Goal: Task Accomplishment & Management: Manage account settings

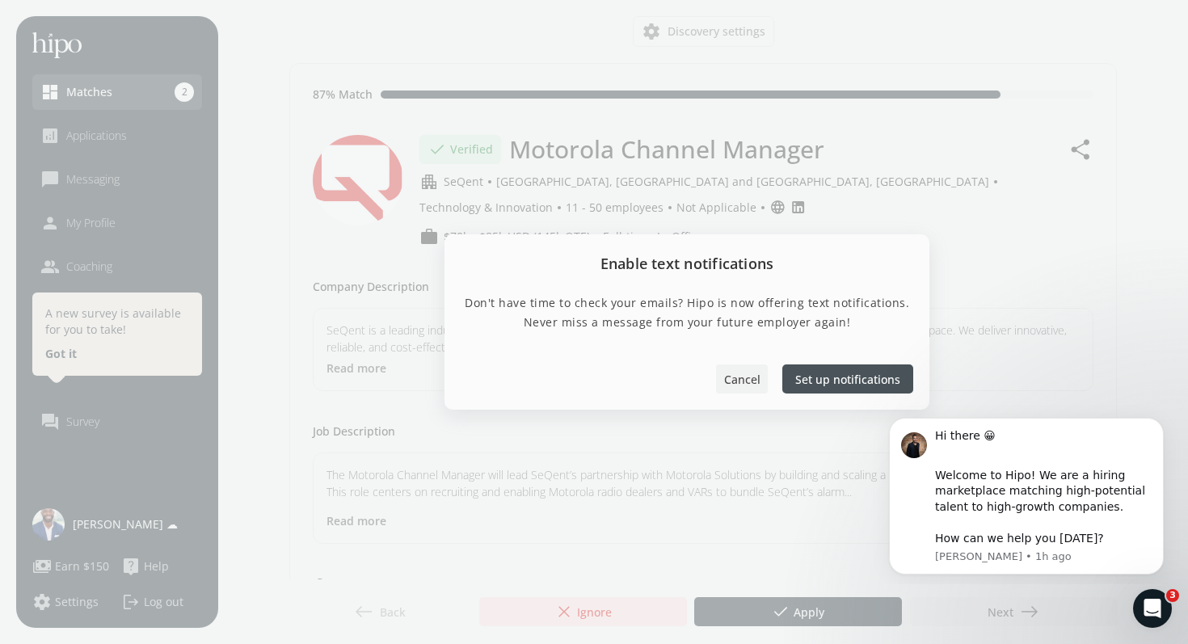
click at [748, 377] on span "Cancel" at bounding box center [742, 379] width 36 height 17
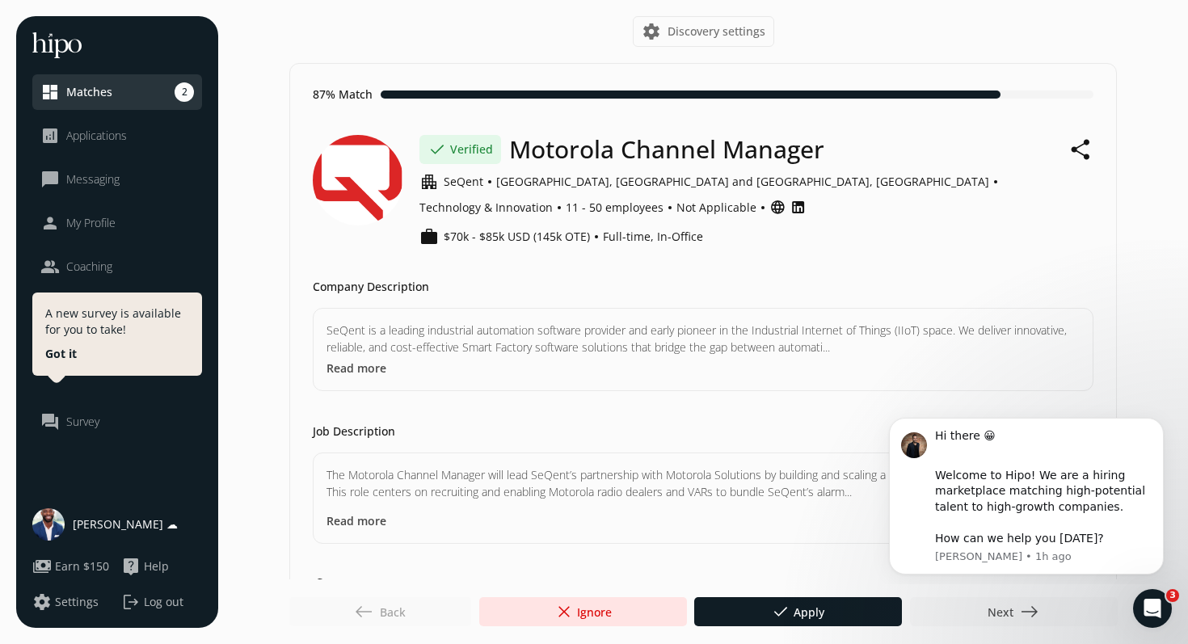
click at [1030, 602] on span "east" at bounding box center [1029, 611] width 19 height 19
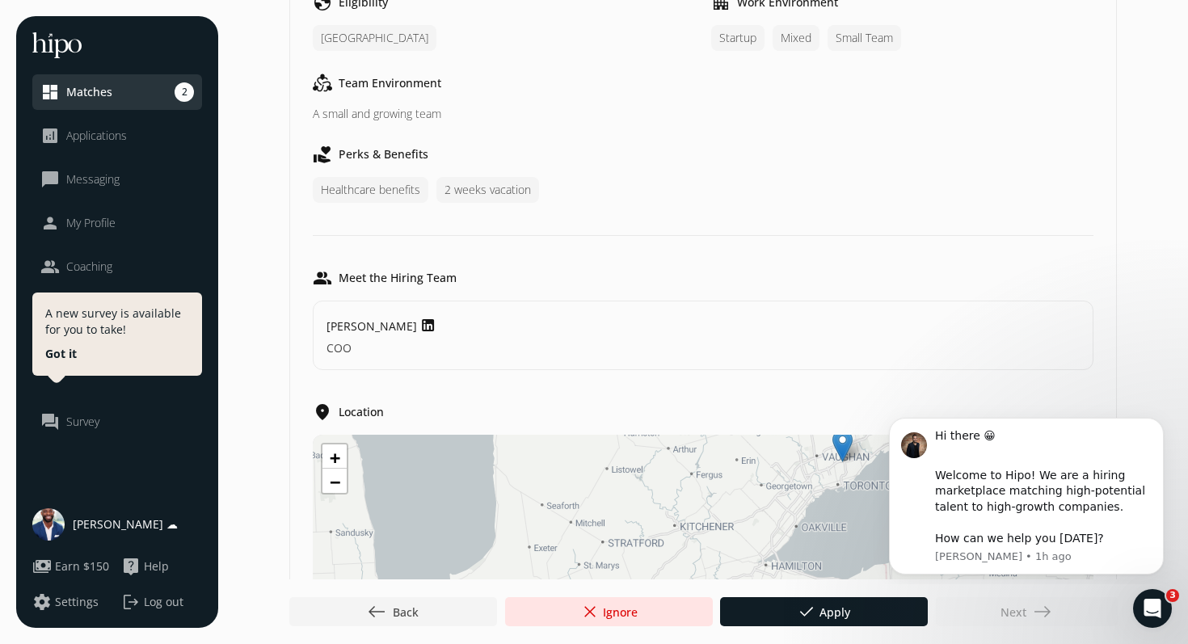
scroll to position [951, 0]
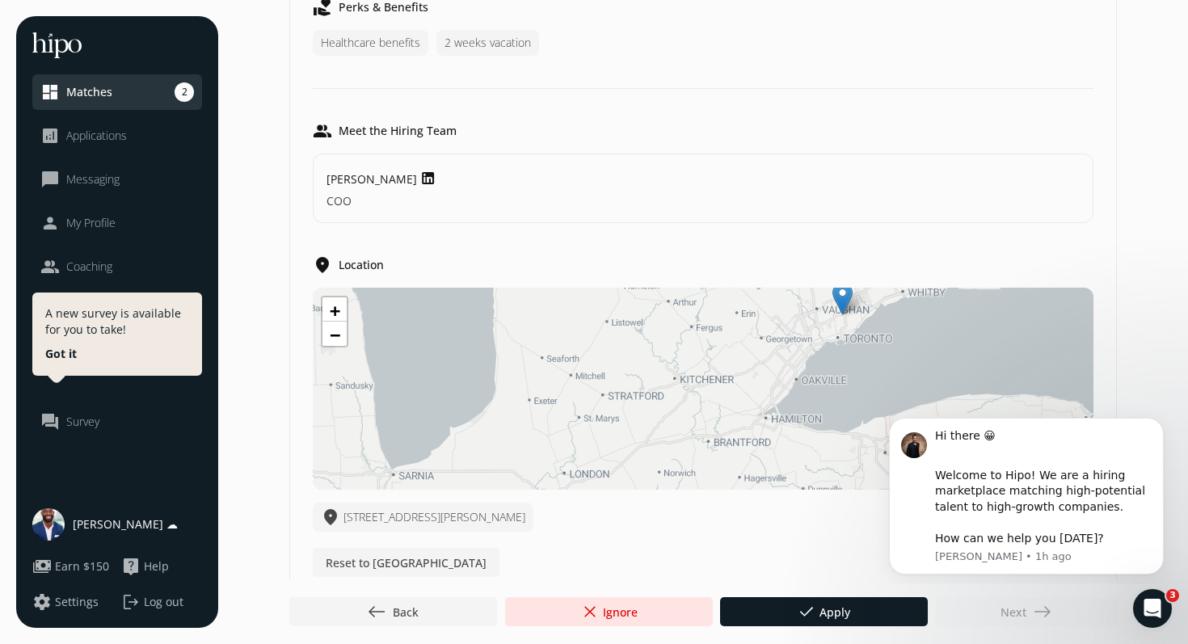
click at [108, 126] on div "analytics Applications" at bounding box center [83, 135] width 86 height 19
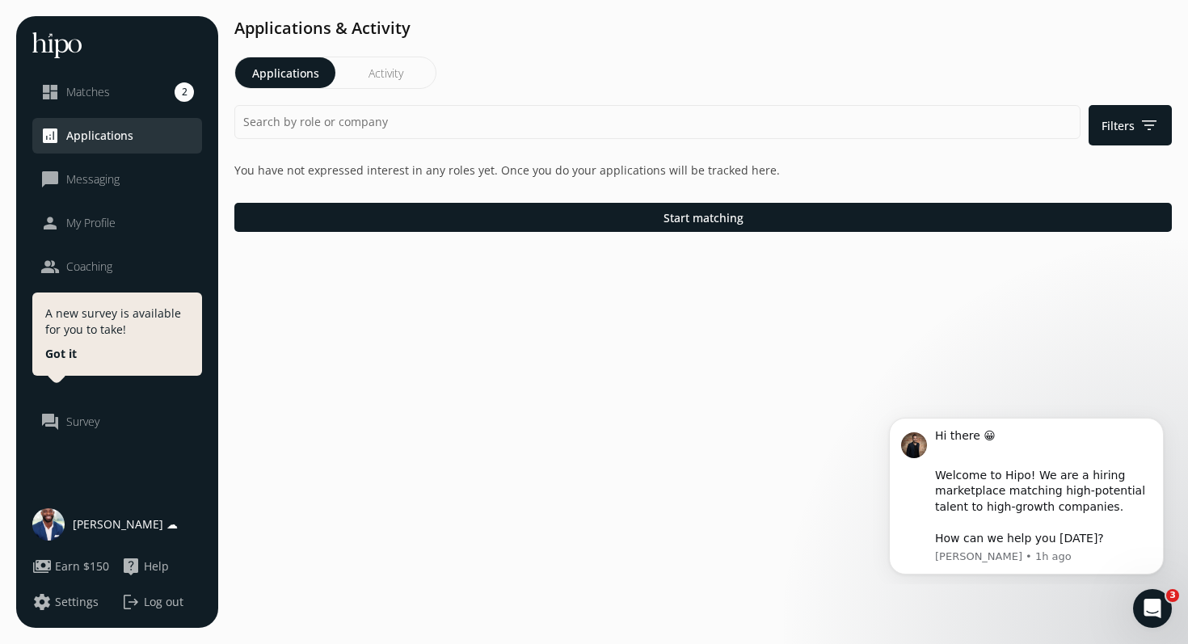
click at [111, 131] on span "Applications" at bounding box center [99, 136] width 67 height 16
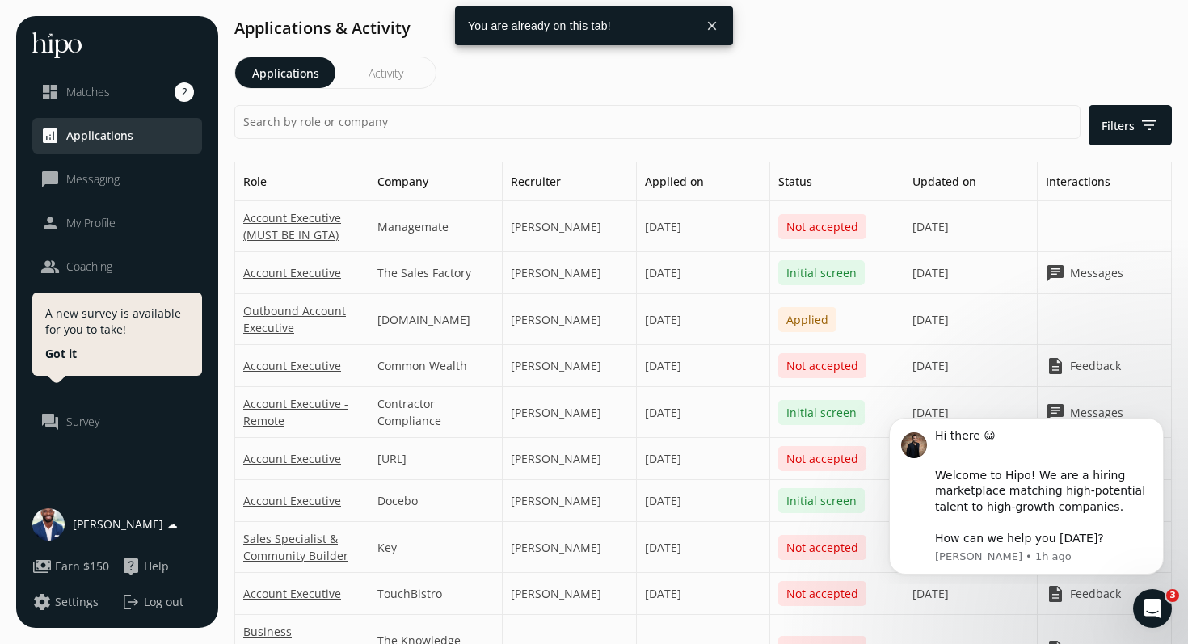
click at [545, 272] on div "[PERSON_NAME]" at bounding box center [570, 273] width 134 height 42
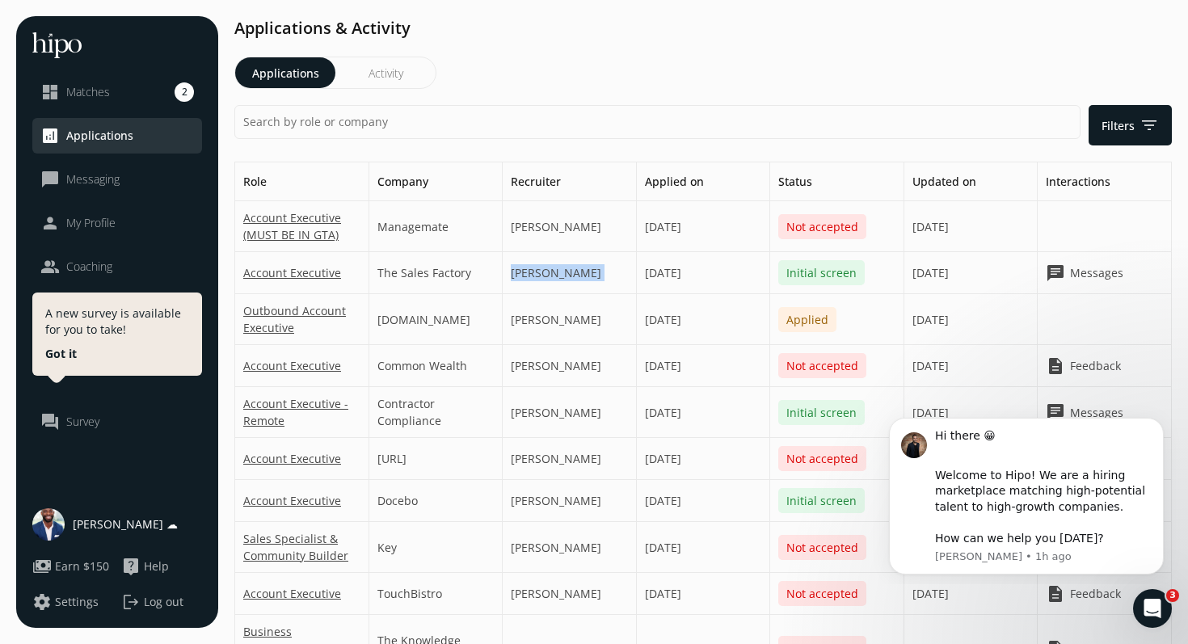
copy div "[PERSON_NAME]"
click at [535, 336] on div "[PERSON_NAME]" at bounding box center [570, 319] width 134 height 51
click at [1145, 595] on icon "Open Intercom Messenger" at bounding box center [1150, 606] width 27 height 27
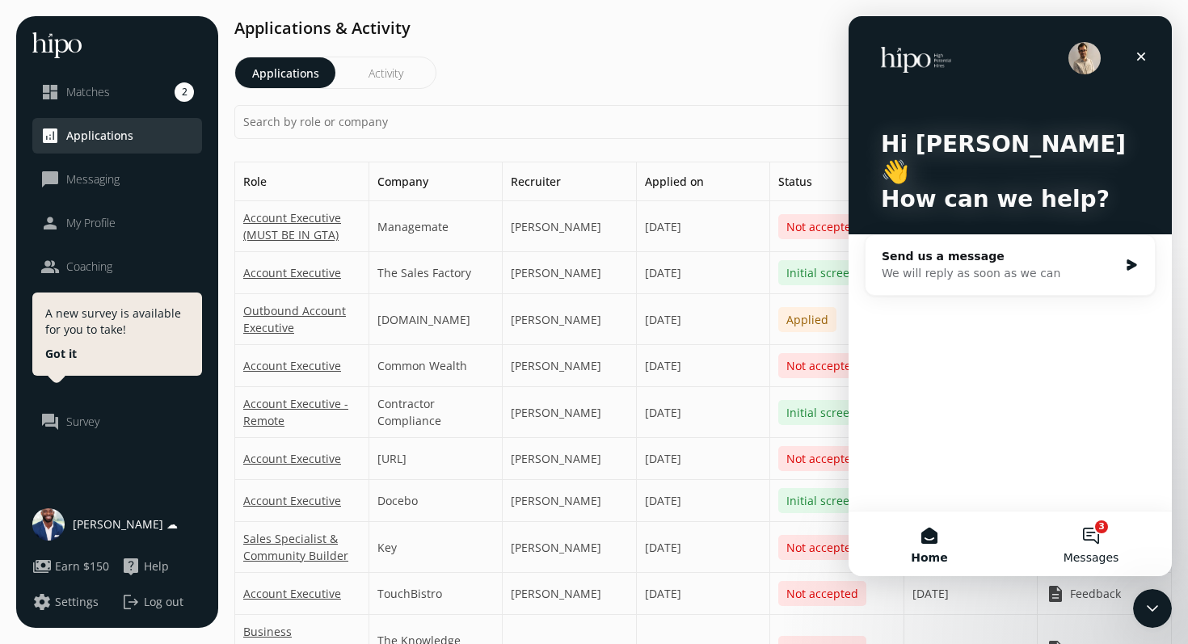
click at [1111, 558] on span "Messages" at bounding box center [1092, 557] width 56 height 11
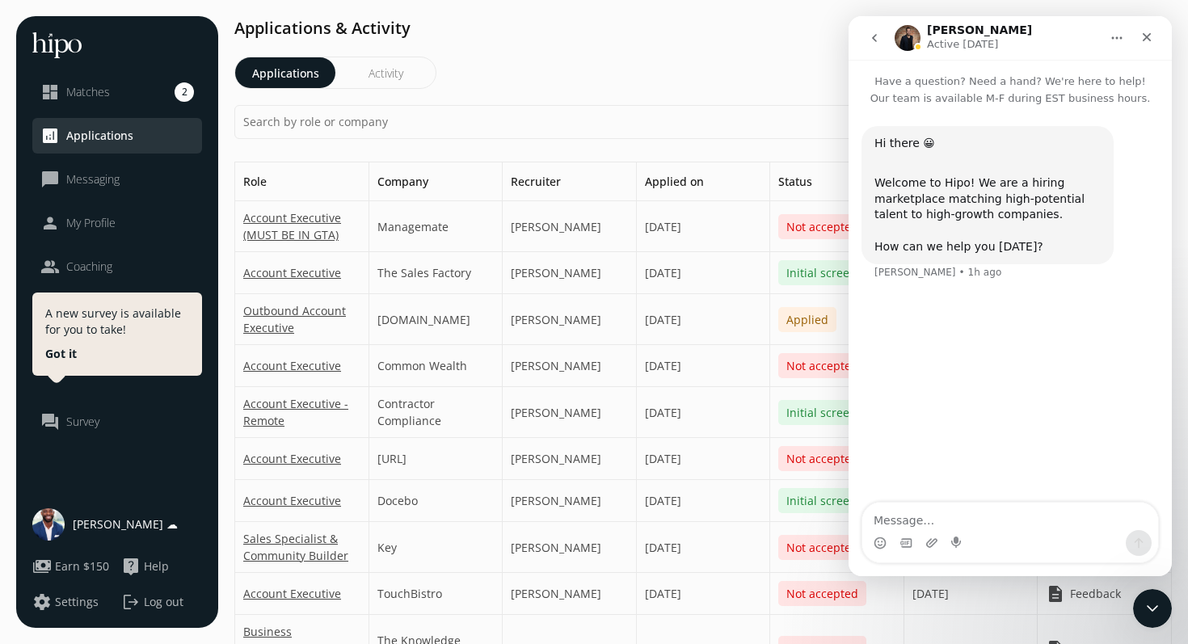
click at [1034, 199] on div "Welcome to Hipo! We are a hiring marketplace matching high-potential talent to …" at bounding box center [988, 214] width 226 height 79
click at [871, 40] on icon "go back" at bounding box center [874, 38] width 13 height 13
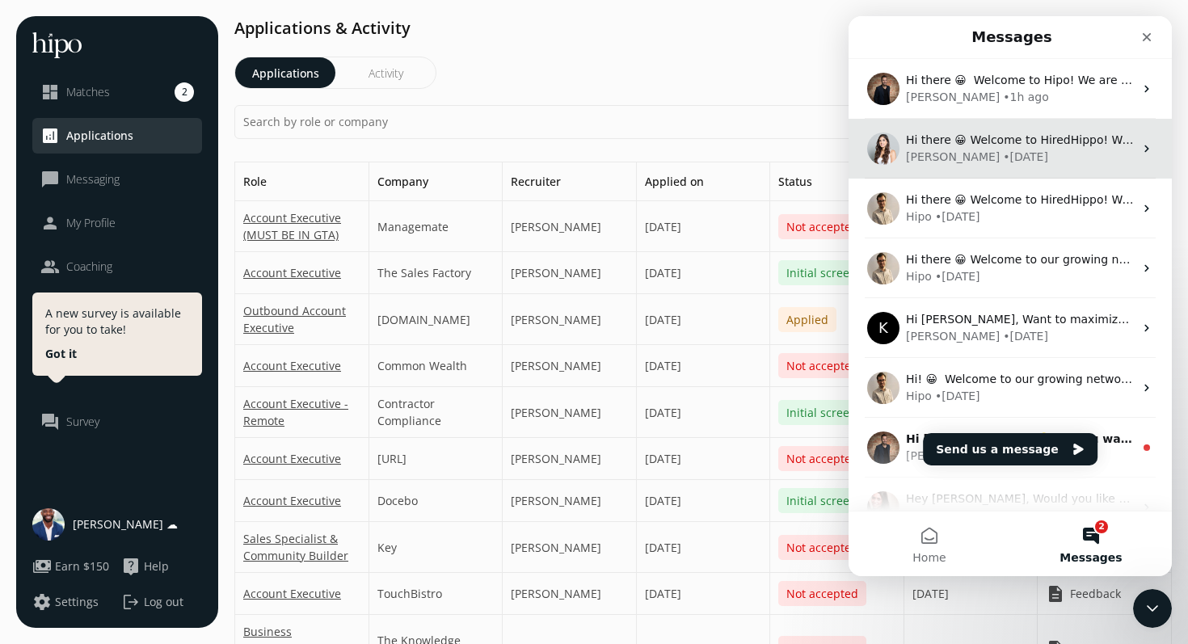
click at [1020, 128] on div "Hi there 😀 Welcome to HiredHippo! We are a hiring marketplace matching high-pot…" at bounding box center [1010, 149] width 323 height 60
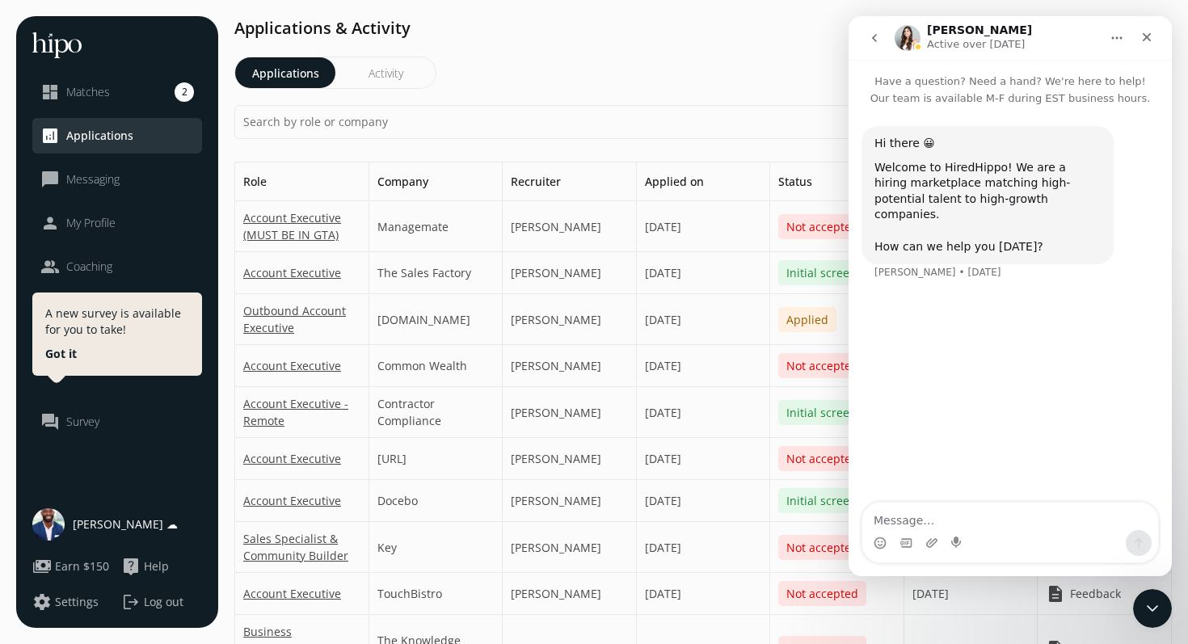
click at [873, 42] on icon "go back" at bounding box center [874, 38] width 13 height 13
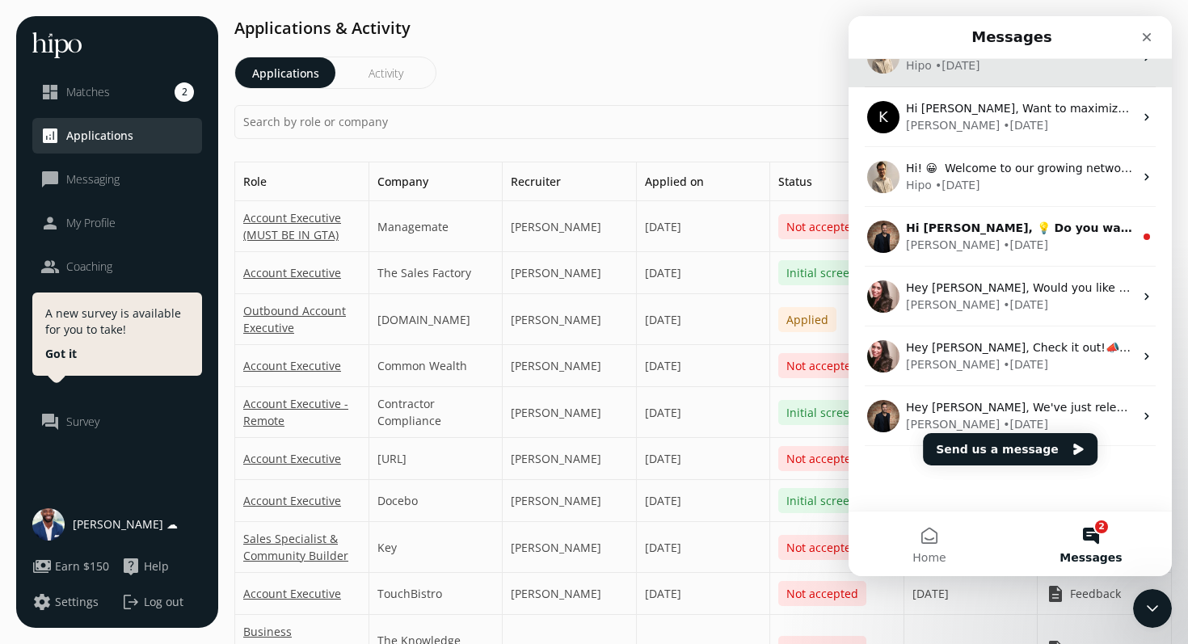
scroll to position [271, 0]
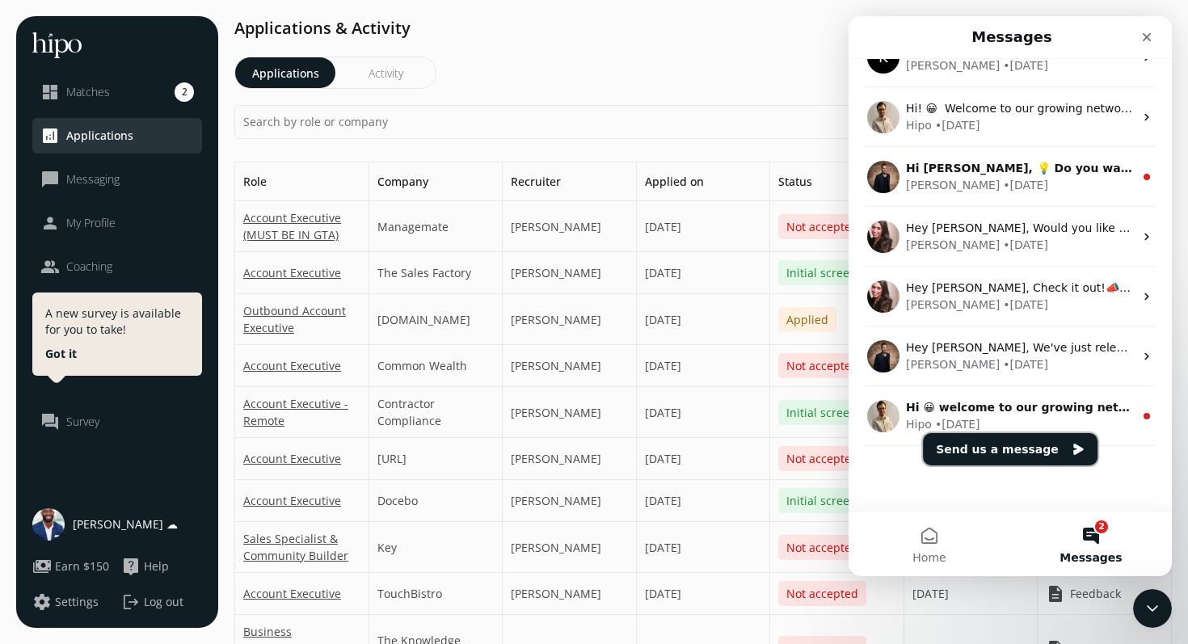
click at [1023, 434] on button "Send us a message" at bounding box center [1010, 449] width 175 height 32
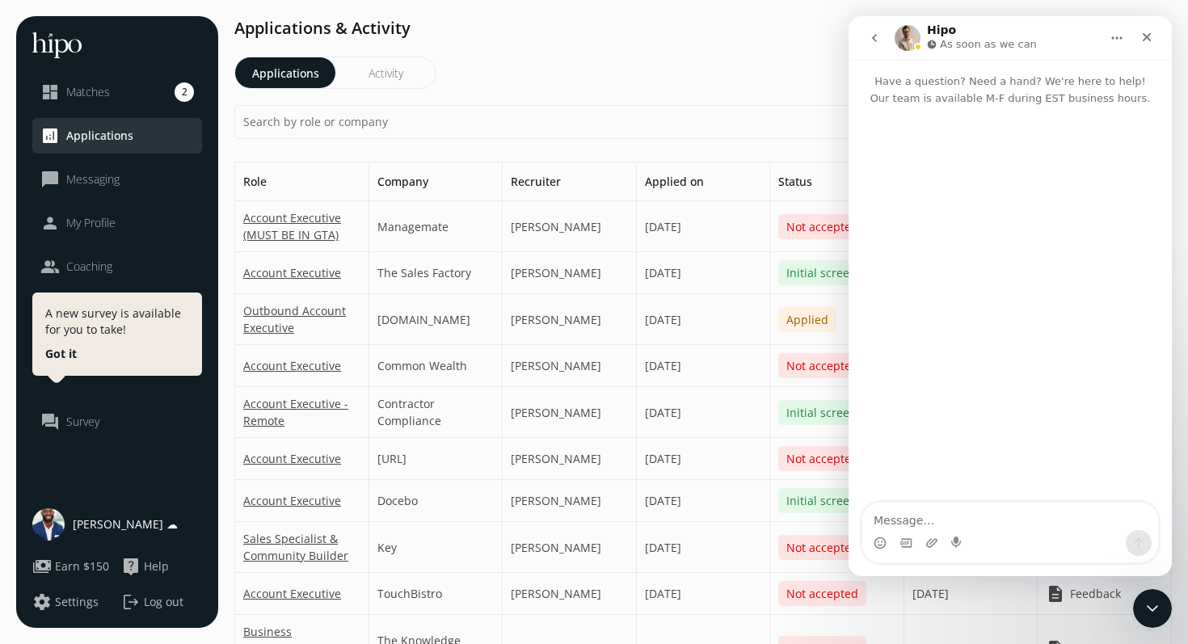
scroll to position [205, 0]
click at [877, 36] on icon "go back" at bounding box center [874, 38] width 13 height 13
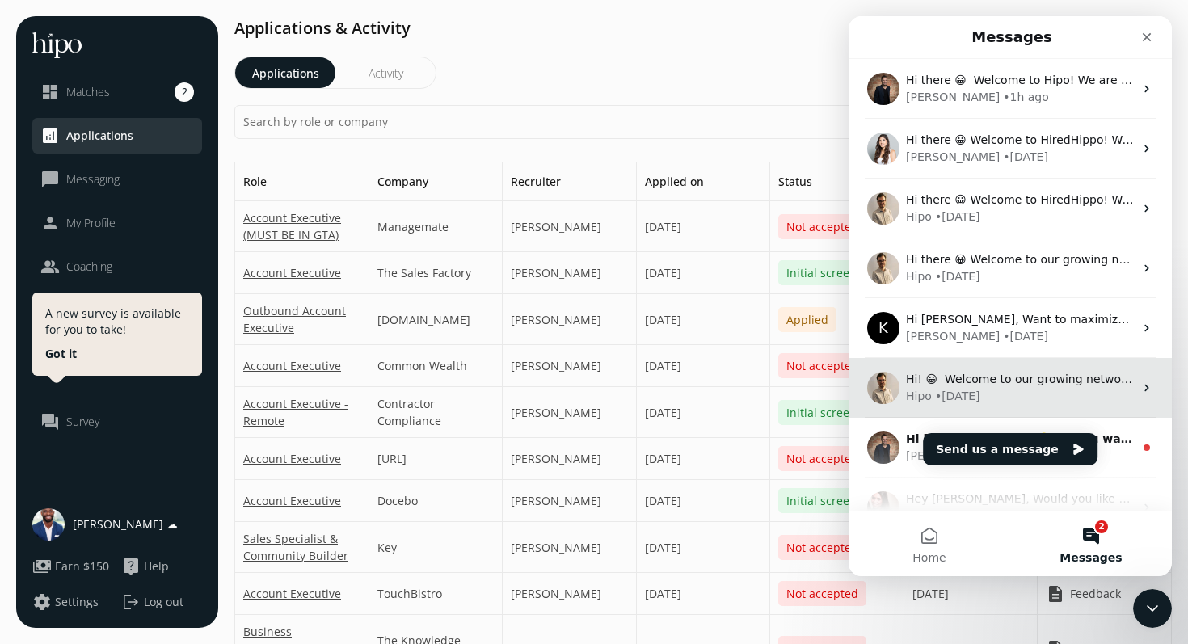
scroll to position [144, 0]
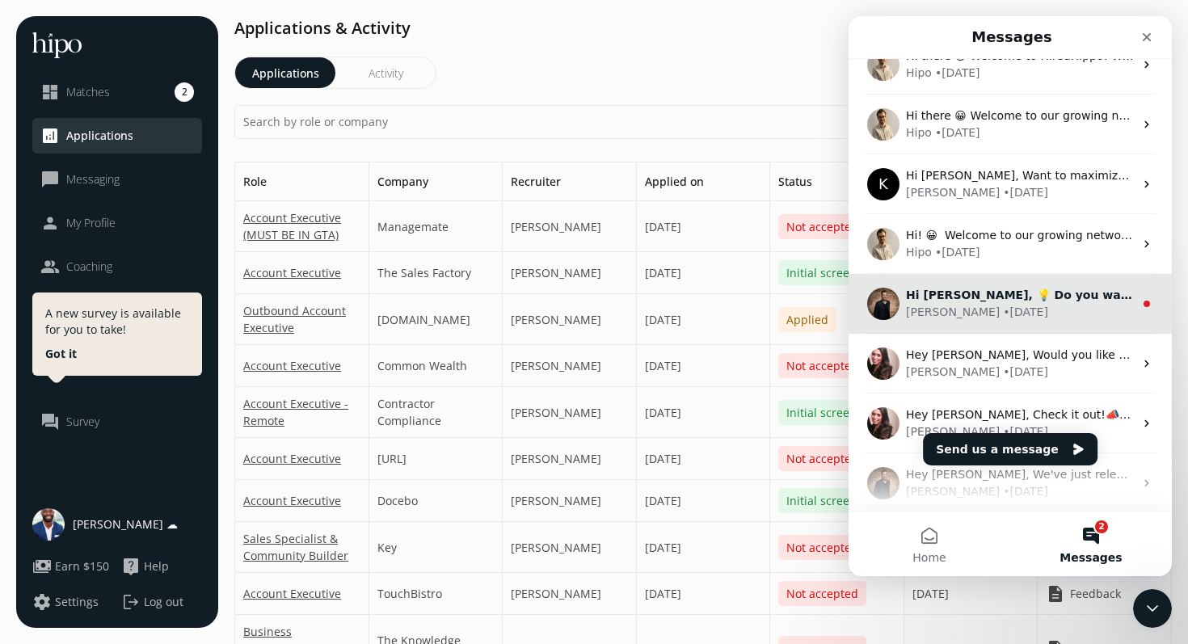
click at [1003, 306] on div "• [DATE]" at bounding box center [1025, 312] width 45 height 17
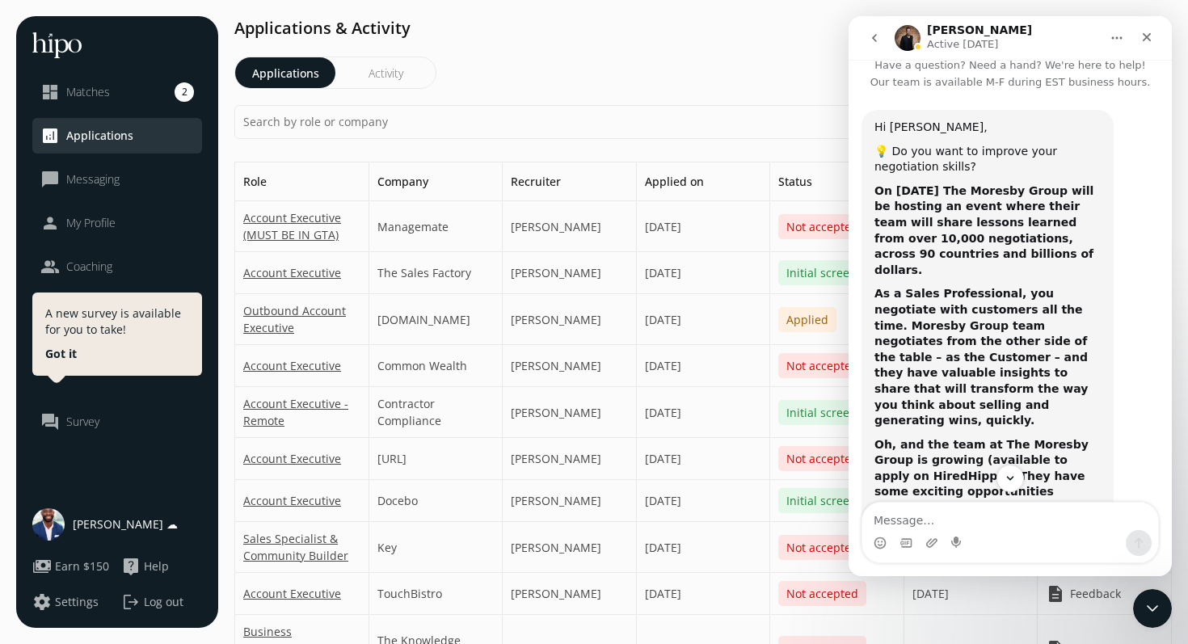
scroll to position [0, 0]
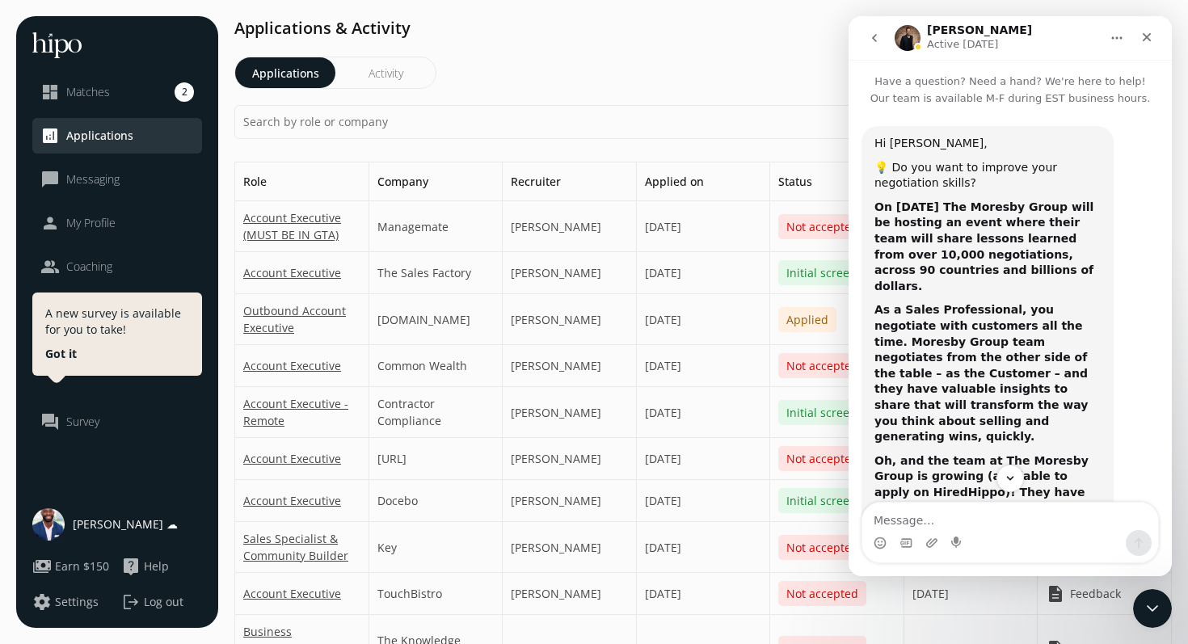
click at [1054, 303] on b "As a Sales Professional, you negotiate with customers all the time. Moresby Gro…" at bounding box center [981, 373] width 213 height 140
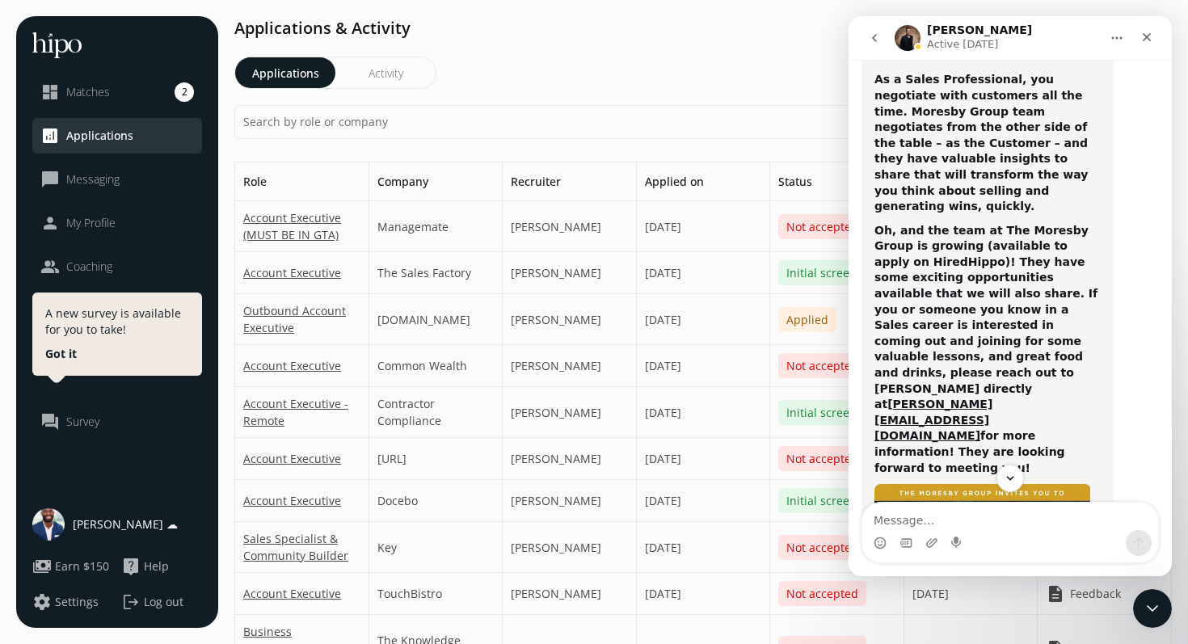
scroll to position [226, 0]
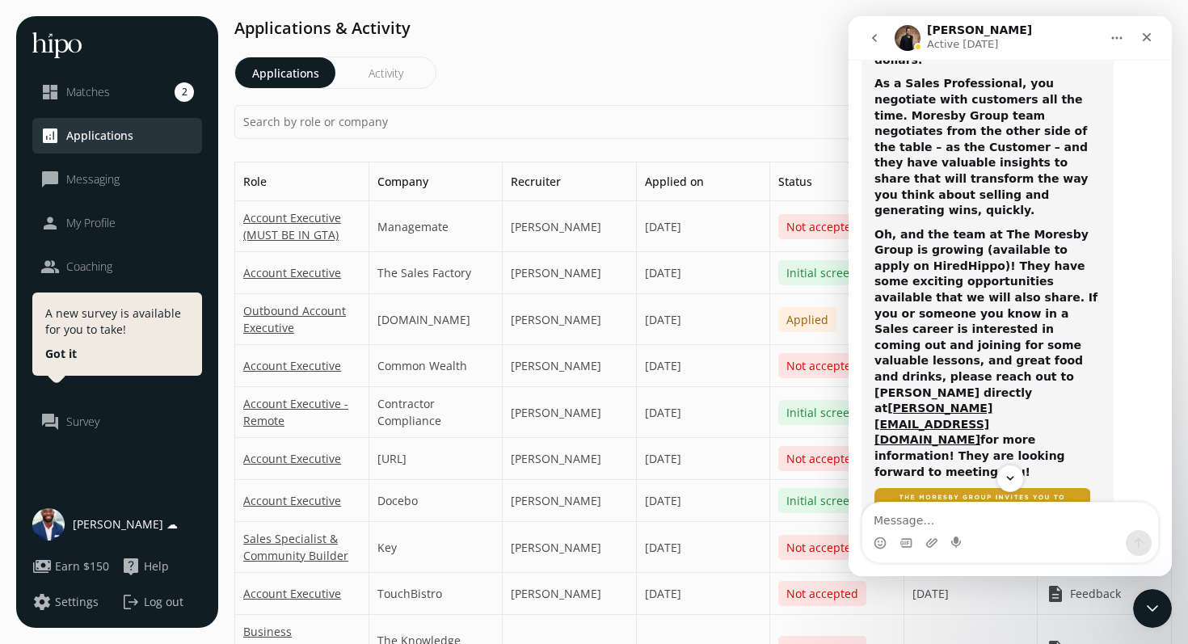
click at [1053, 301] on b "Oh, and the team at The Moresby Group is growing (available to apply on HiredHi…" at bounding box center [986, 322] width 223 height 188
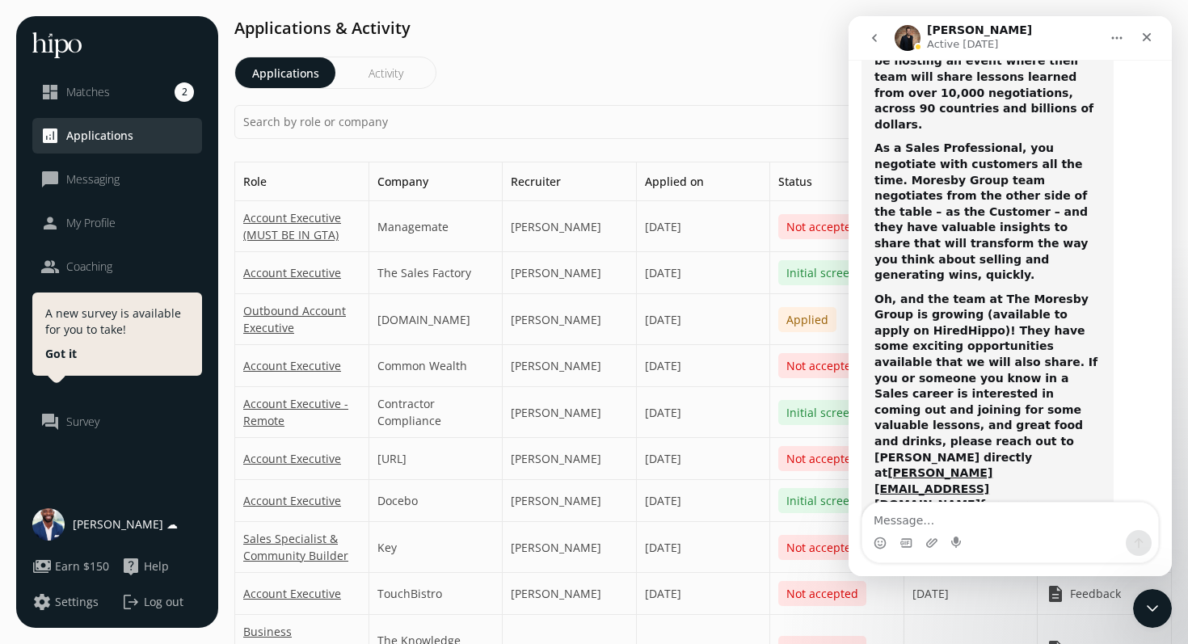
scroll to position [285, 0]
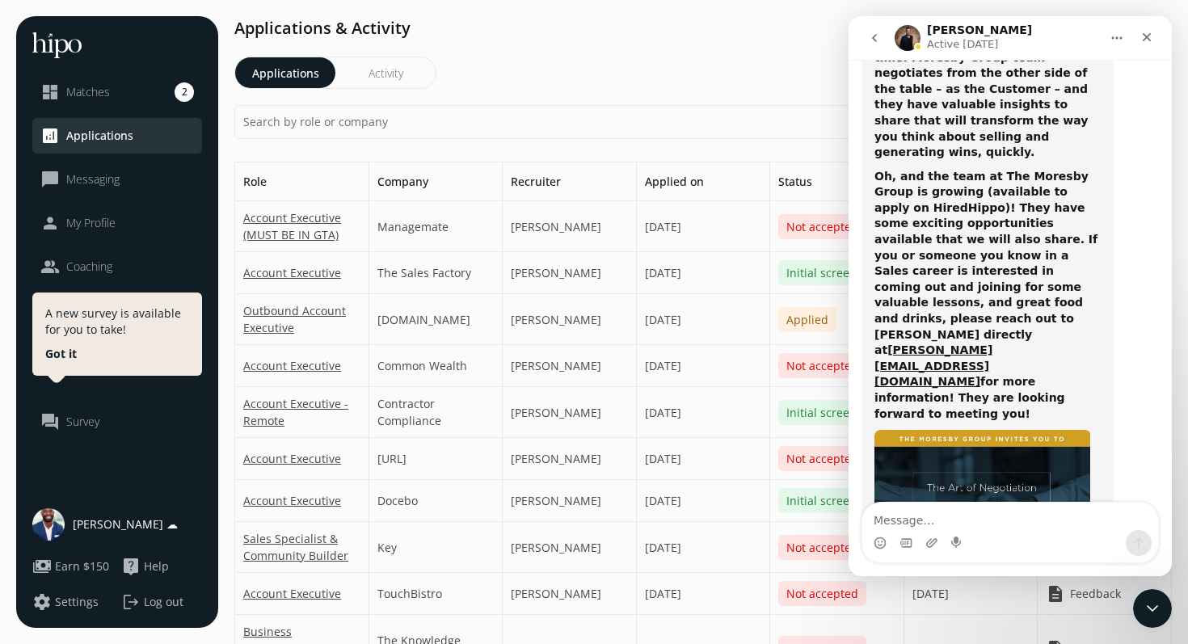
click at [1015, 203] on b "Oh, and the team at The Moresby Group is growing (available to apply on HiredHi…" at bounding box center [986, 264] width 223 height 188
click at [1147, 41] on icon "Close" at bounding box center [1147, 37] width 13 height 13
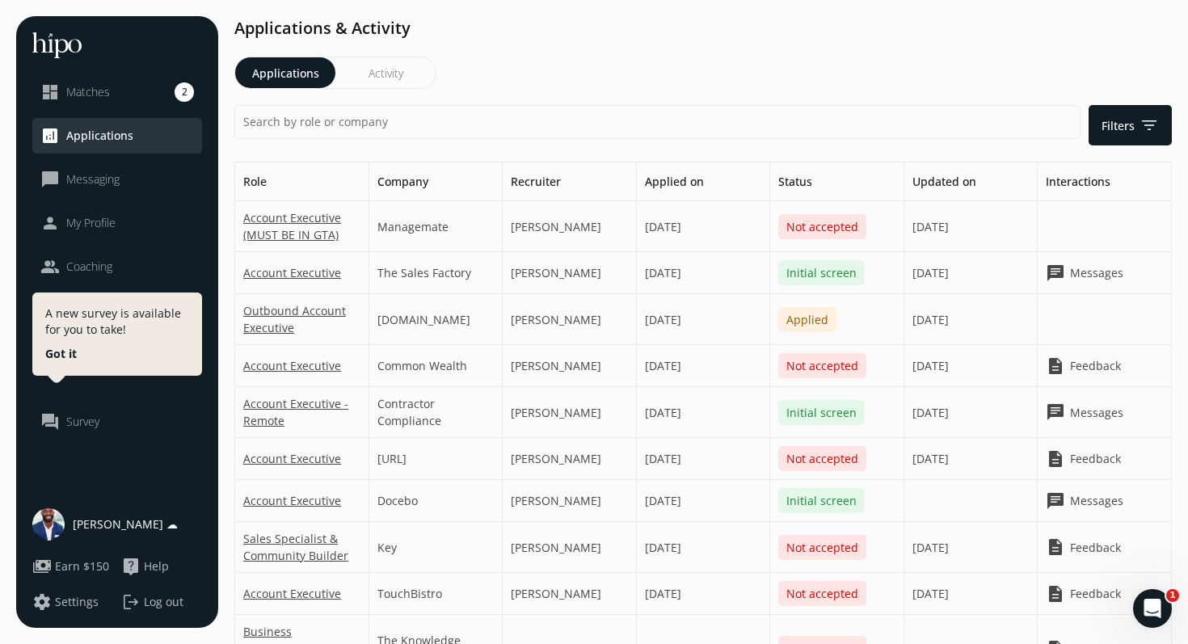
click at [658, 358] on div "[DATE]" at bounding box center [704, 366] width 134 height 42
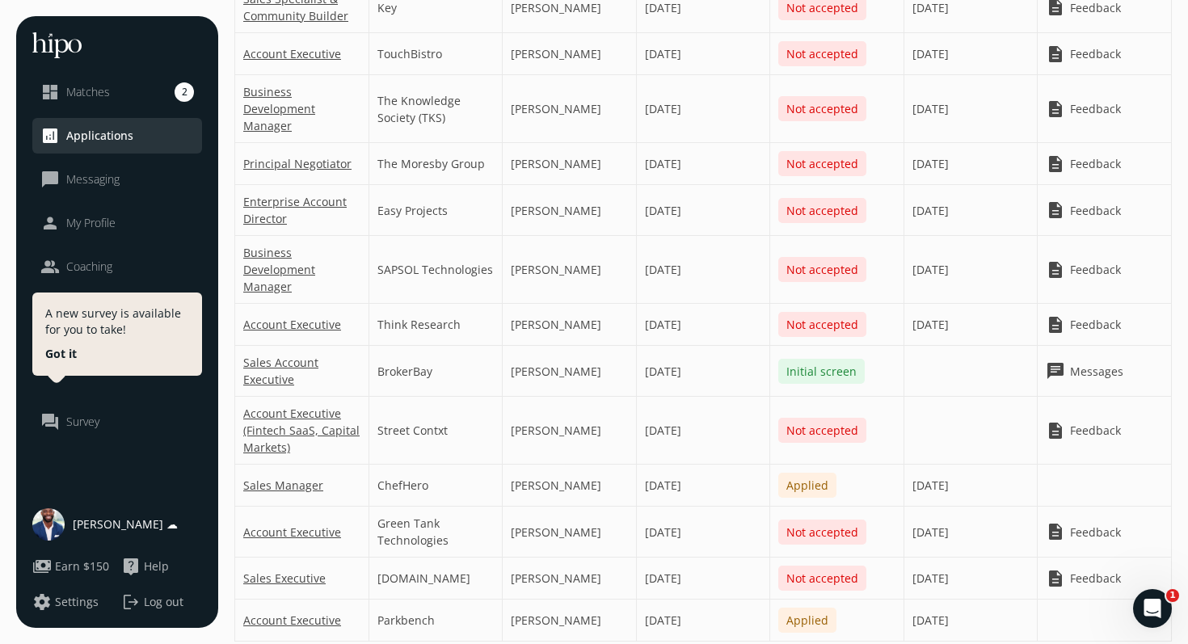
scroll to position [602, 0]
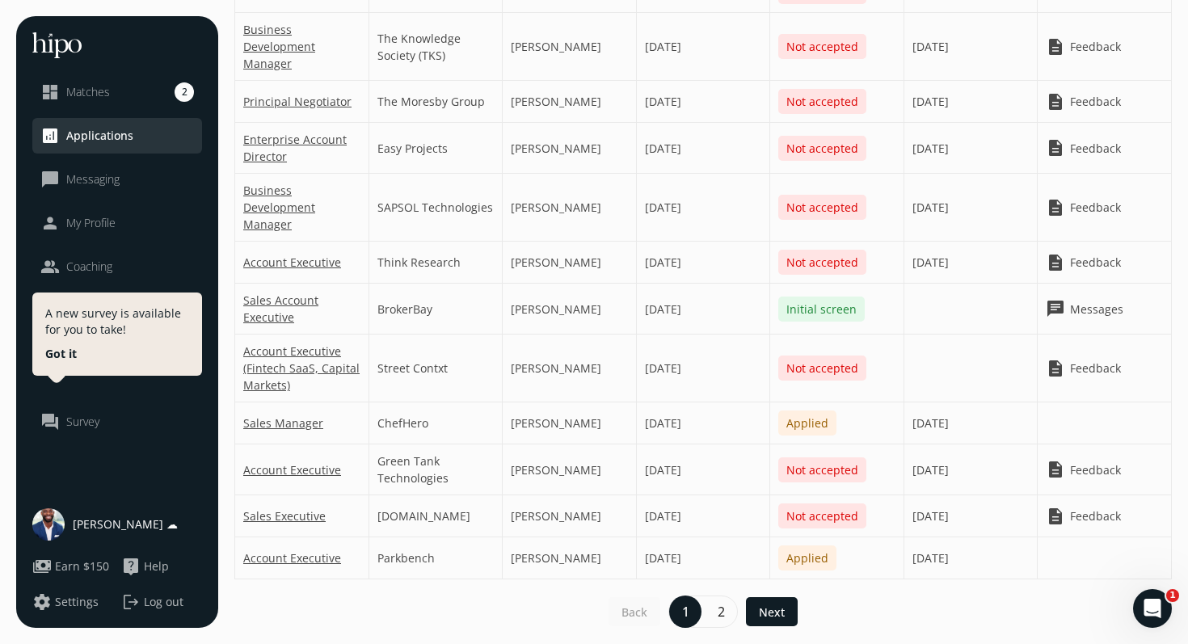
click at [724, 614] on span "2" at bounding box center [721, 612] width 32 height 32
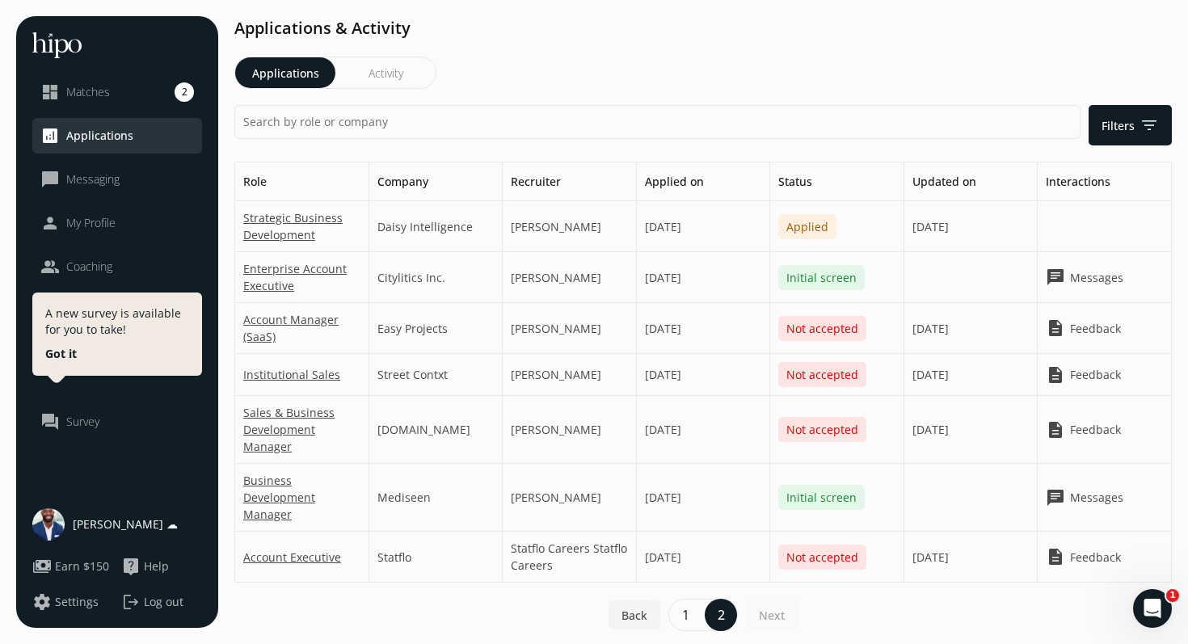
scroll to position [3, 0]
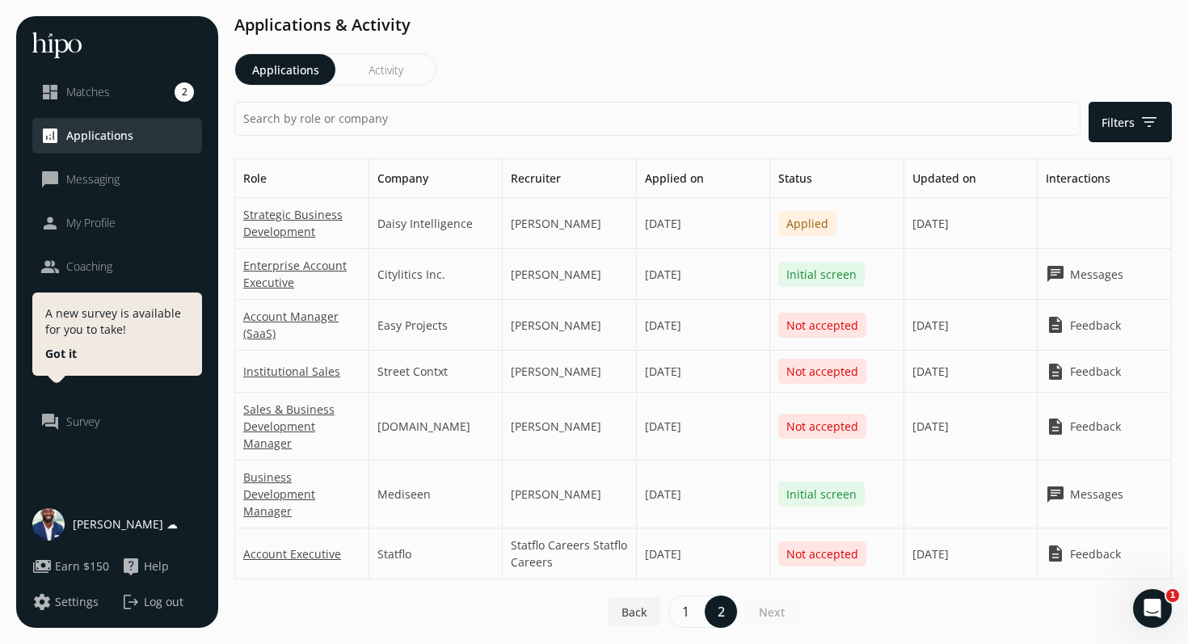
click at [411, 493] on div "Mediseen" at bounding box center [436, 495] width 134 height 68
click at [665, 486] on div "[DATE]" at bounding box center [704, 495] width 134 height 68
click at [422, 276] on div "Citylitics Inc." at bounding box center [436, 274] width 134 height 51
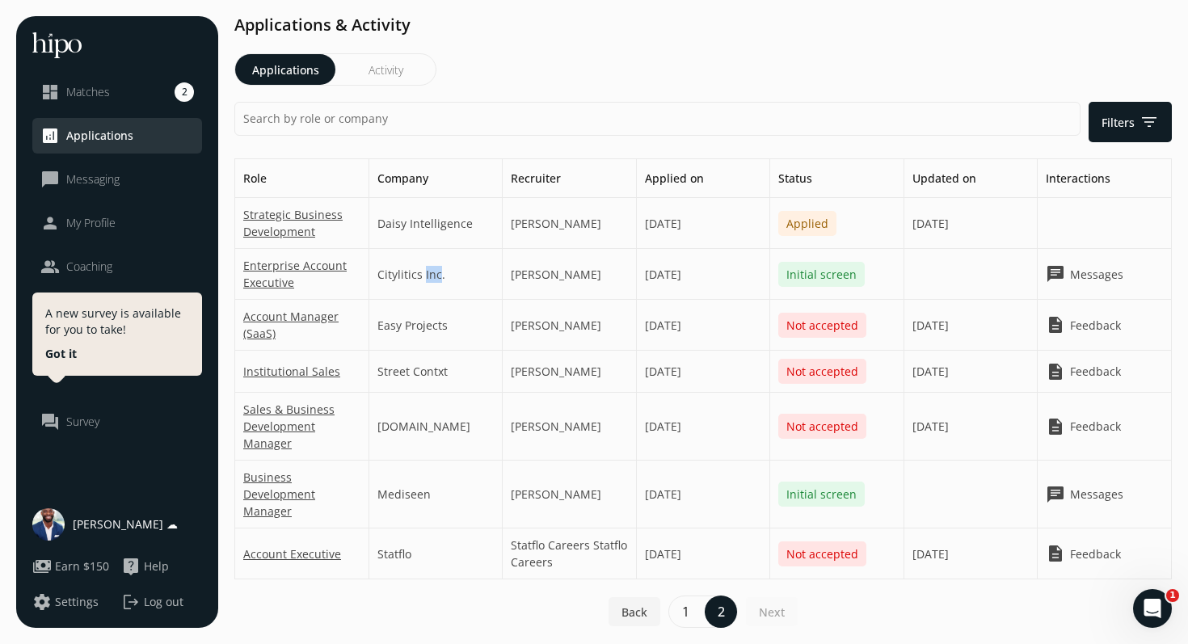
click at [422, 276] on div "Citylitics Inc." at bounding box center [436, 274] width 134 height 51
click at [112, 95] on link "dashboard Matches 2" at bounding box center [117, 91] width 154 height 19
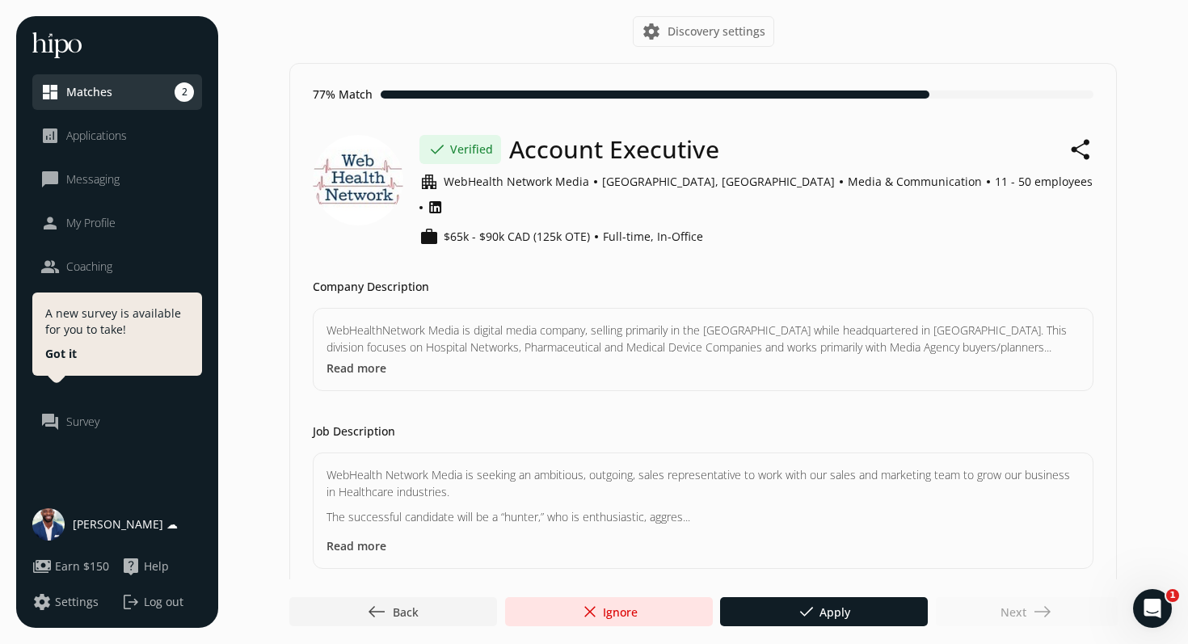
click at [84, 229] on span "My Profile" at bounding box center [90, 223] width 49 height 16
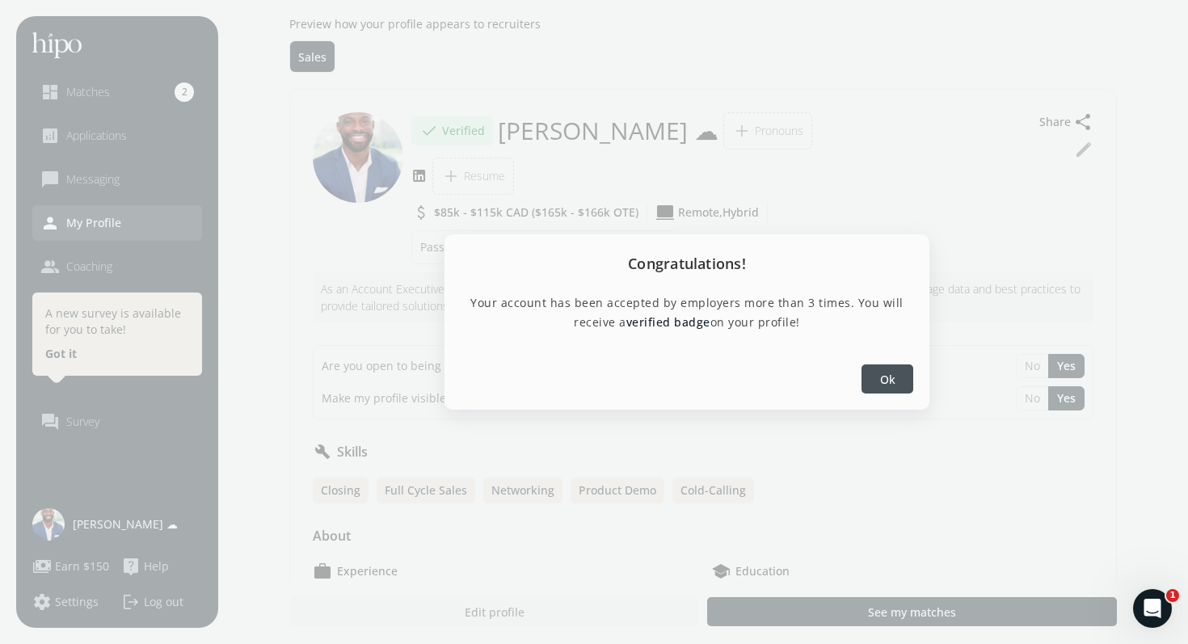
click at [897, 373] on div at bounding box center [888, 379] width 52 height 29
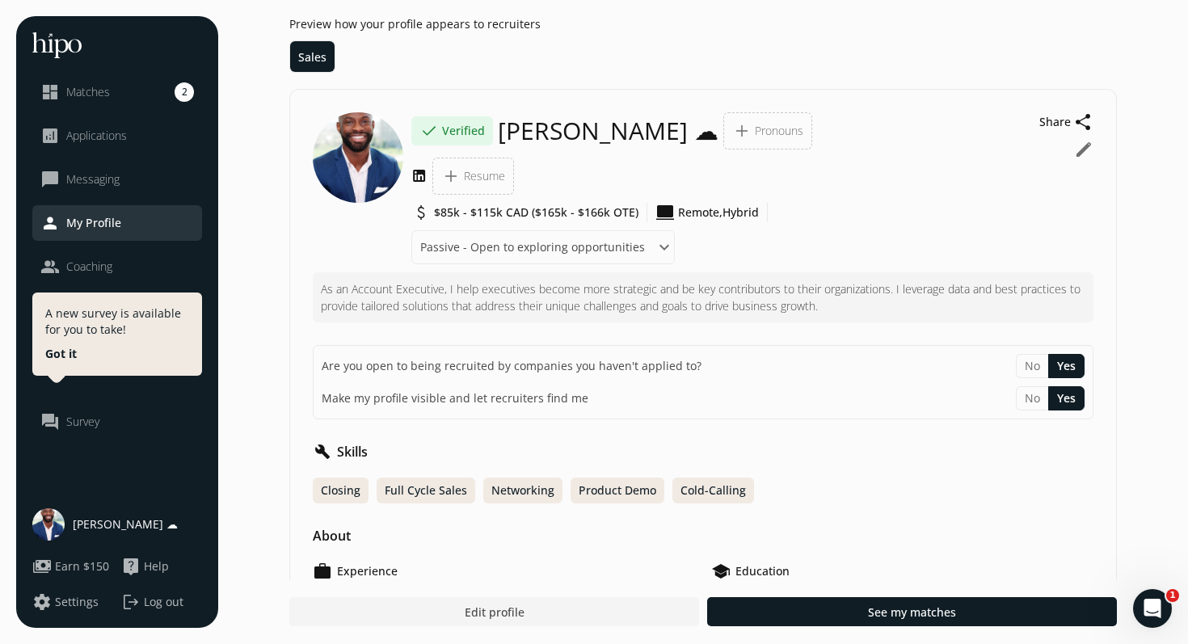
click at [446, 131] on div "done Verified" at bounding box center [452, 130] width 82 height 29
click at [617, 206] on span "$85k - $115k CAD ($165k - $166k OTE)" at bounding box center [536, 213] width 205 height 16
click at [454, 217] on span "$85k - $115k CAD ($165k - $166k OTE)" at bounding box center [536, 213] width 205 height 16
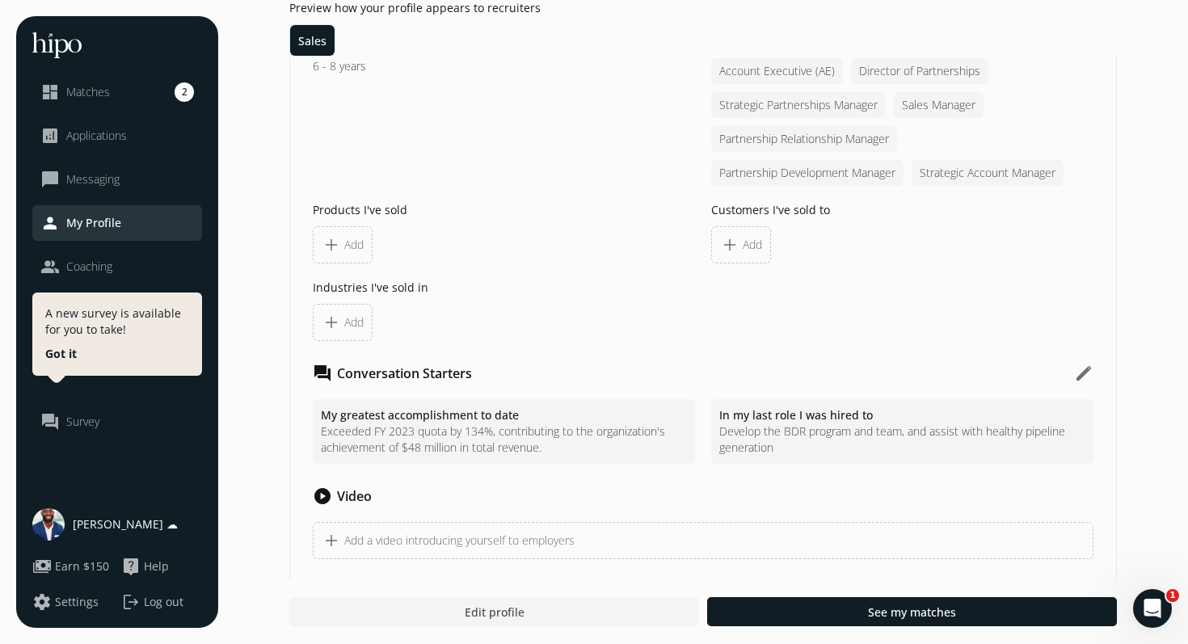
scroll to position [1425, 0]
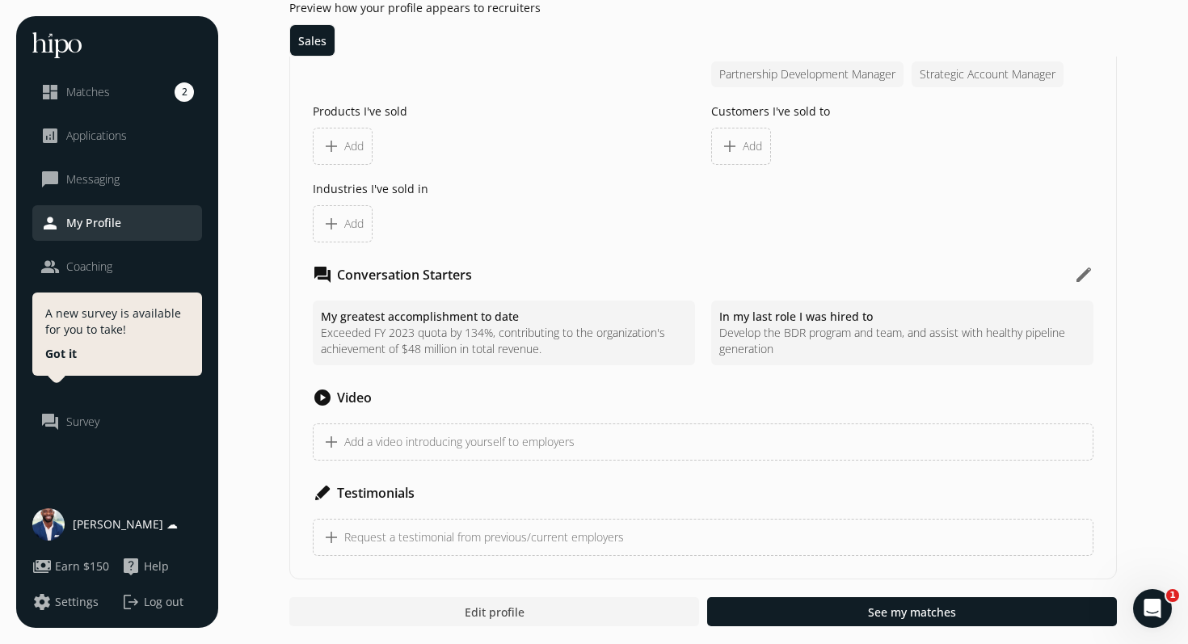
click at [526, 346] on p "Exceeded FY 2023 quota by 134%, contributing to the organization's achievement …" at bounding box center [504, 341] width 366 height 32
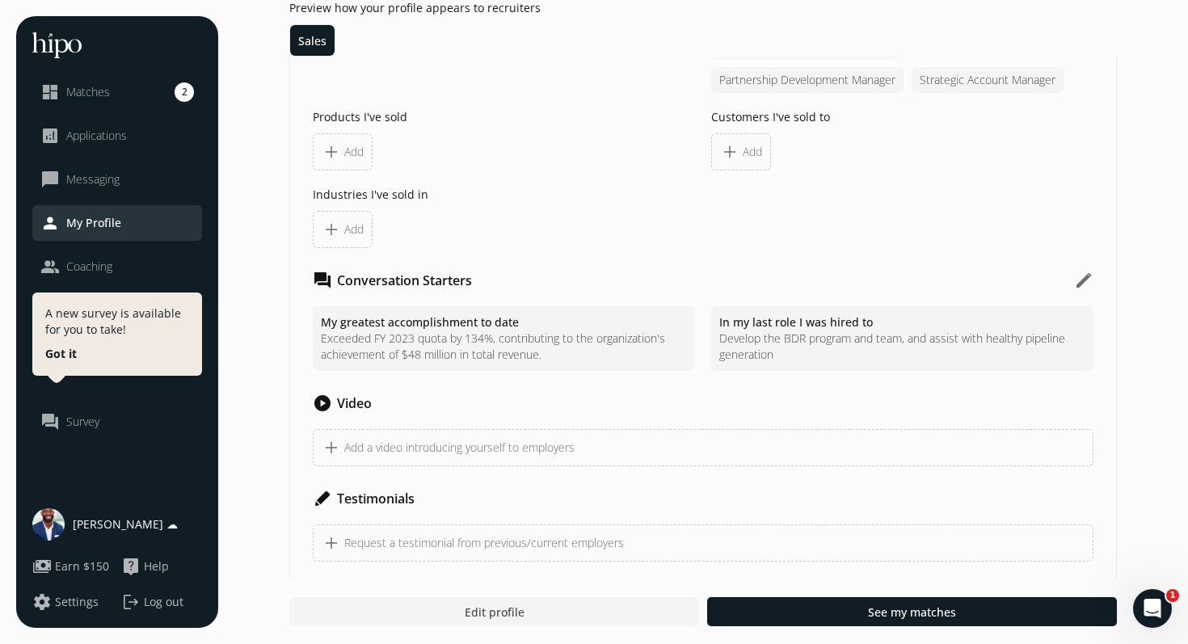
scroll to position [1420, 0]
click at [807, 358] on p "Develop the BDR program and team, and assist with healthy pipeline generation" at bounding box center [902, 346] width 366 height 32
click at [897, 365] on div "In my last role I was hired to Develop the BDR program and team, and assist wit…" at bounding box center [902, 338] width 382 height 65
click at [892, 326] on h5 "In my last role I was hired to" at bounding box center [902, 322] width 366 height 16
click at [975, 326] on h5 "In my last role I was hired to" at bounding box center [902, 322] width 366 height 16
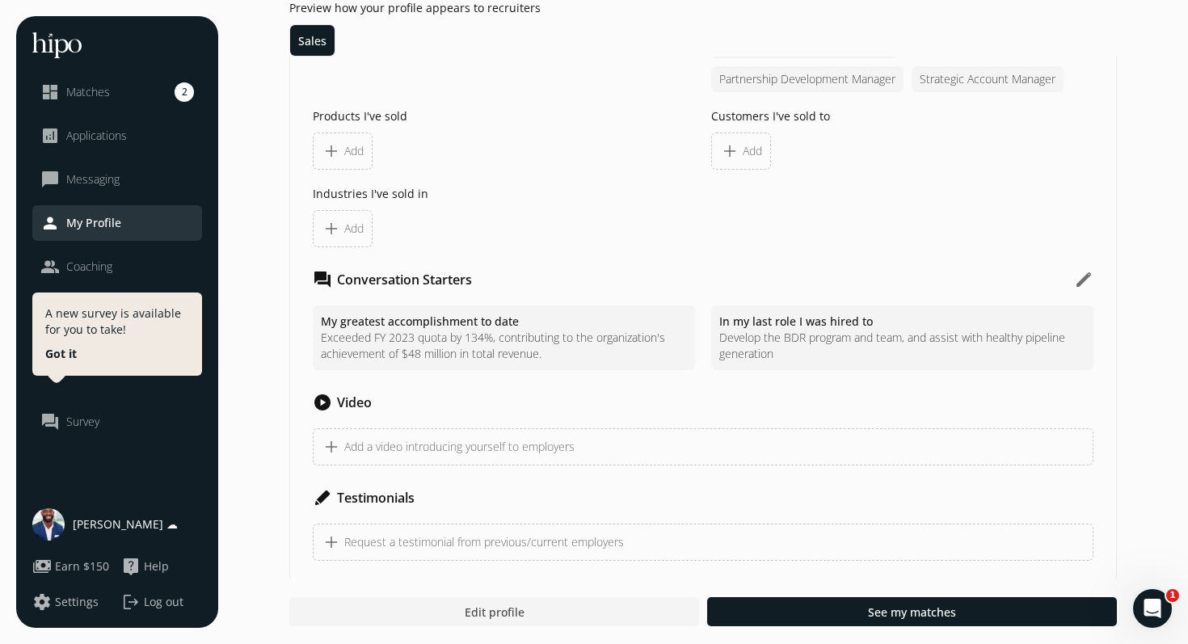
click at [996, 323] on h5 "In my last role I was hired to" at bounding box center [902, 322] width 366 height 16
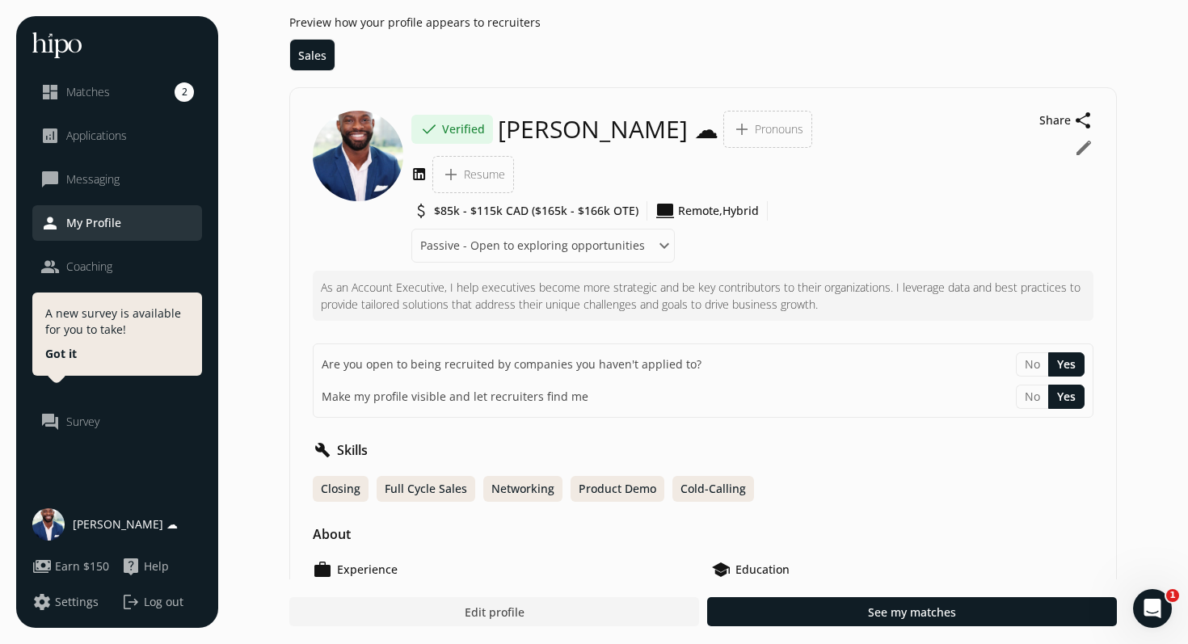
scroll to position [0, 0]
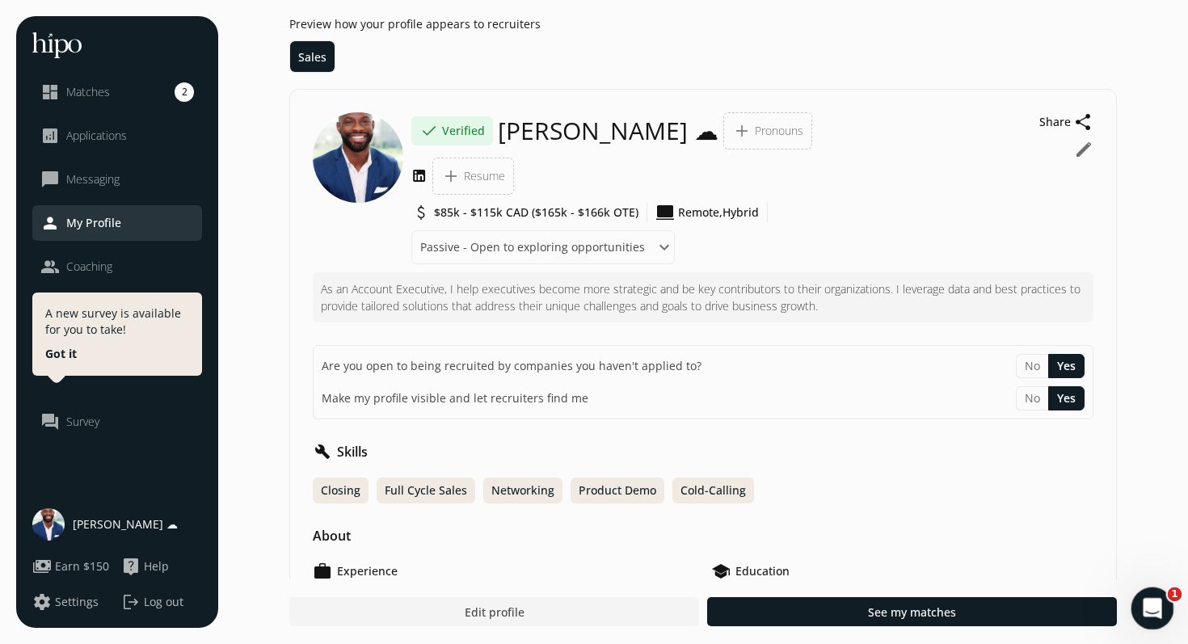
click at [1136, 598] on div "Open Intercom Messenger" at bounding box center [1150, 606] width 53 height 53
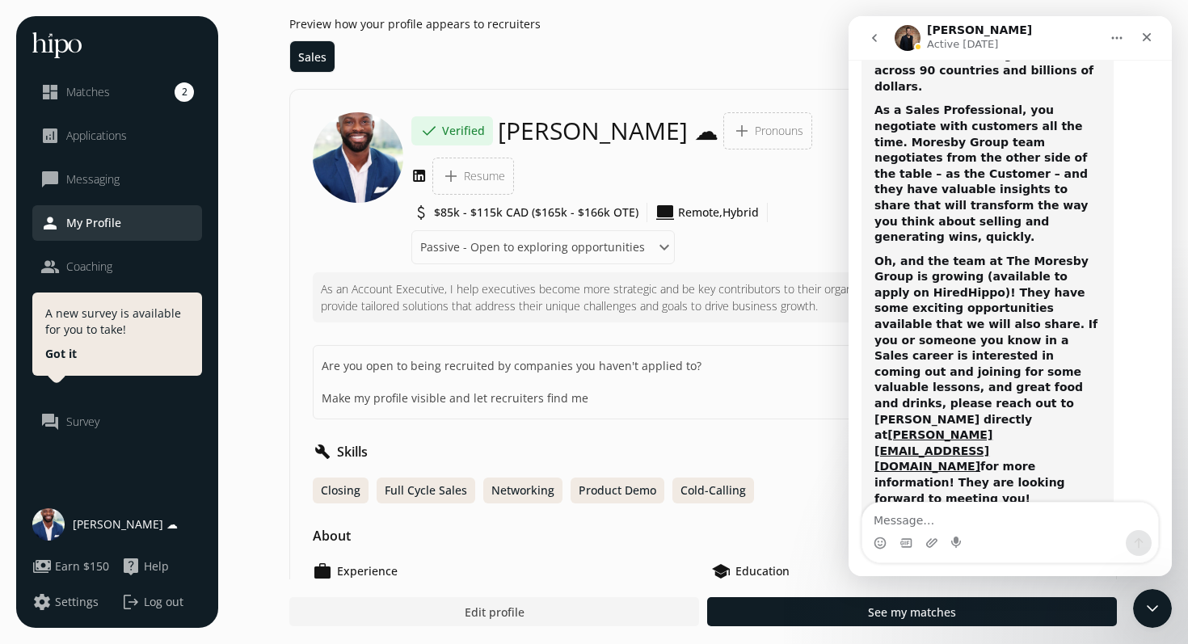
scroll to position [285, 0]
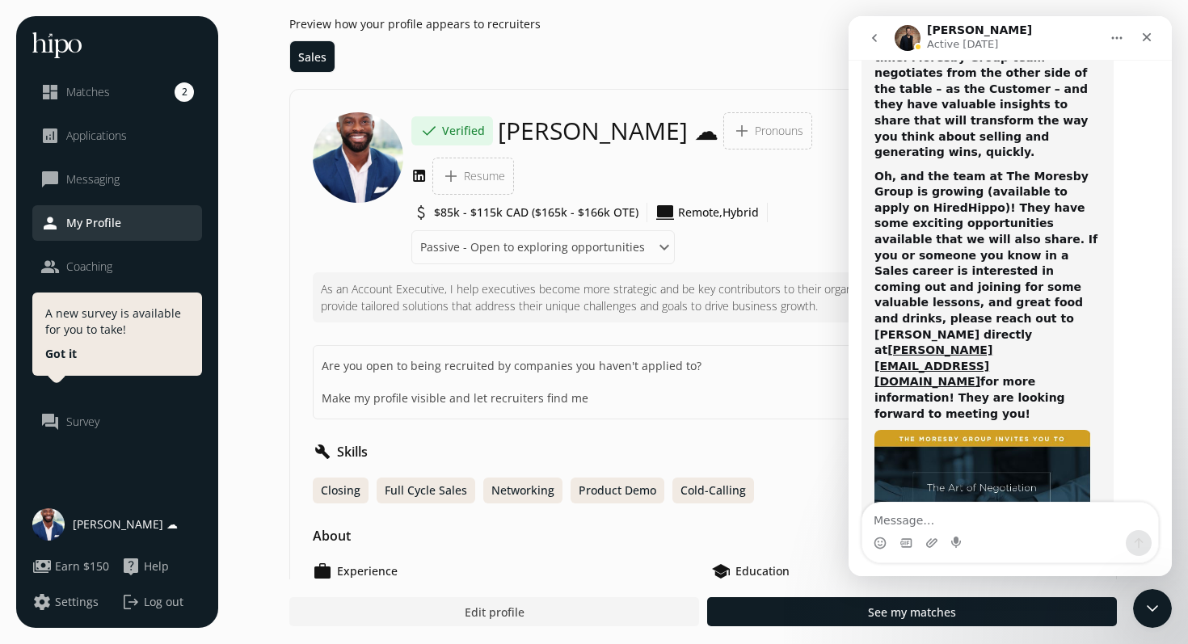
click at [866, 40] on button "go back" at bounding box center [874, 38] width 31 height 31
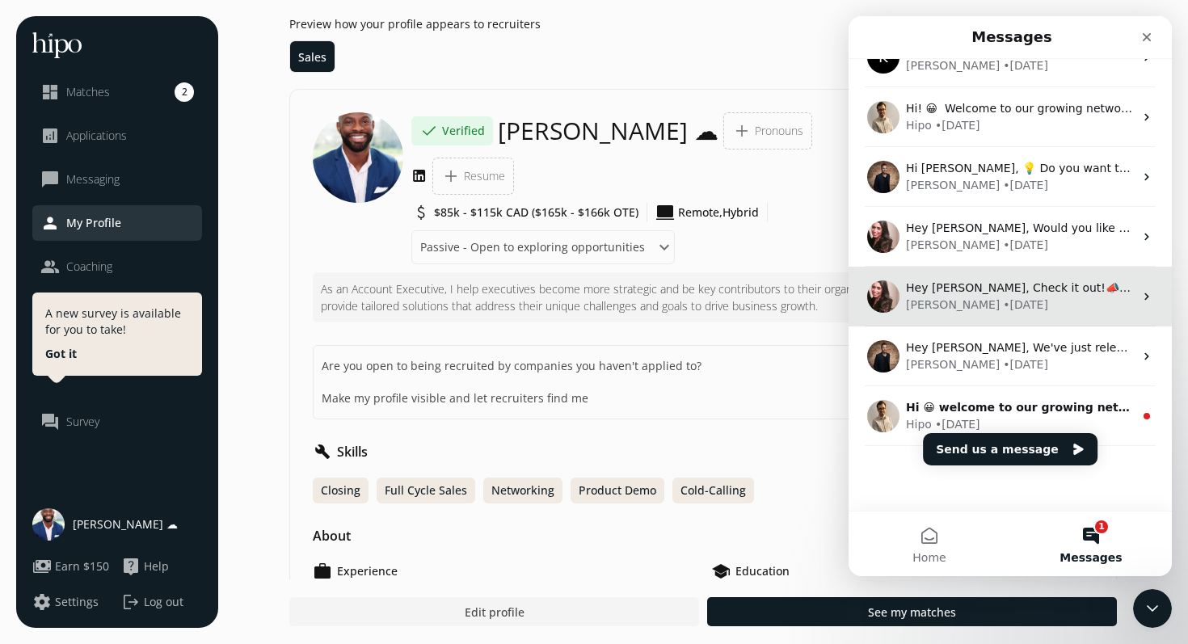
scroll to position [0, 0]
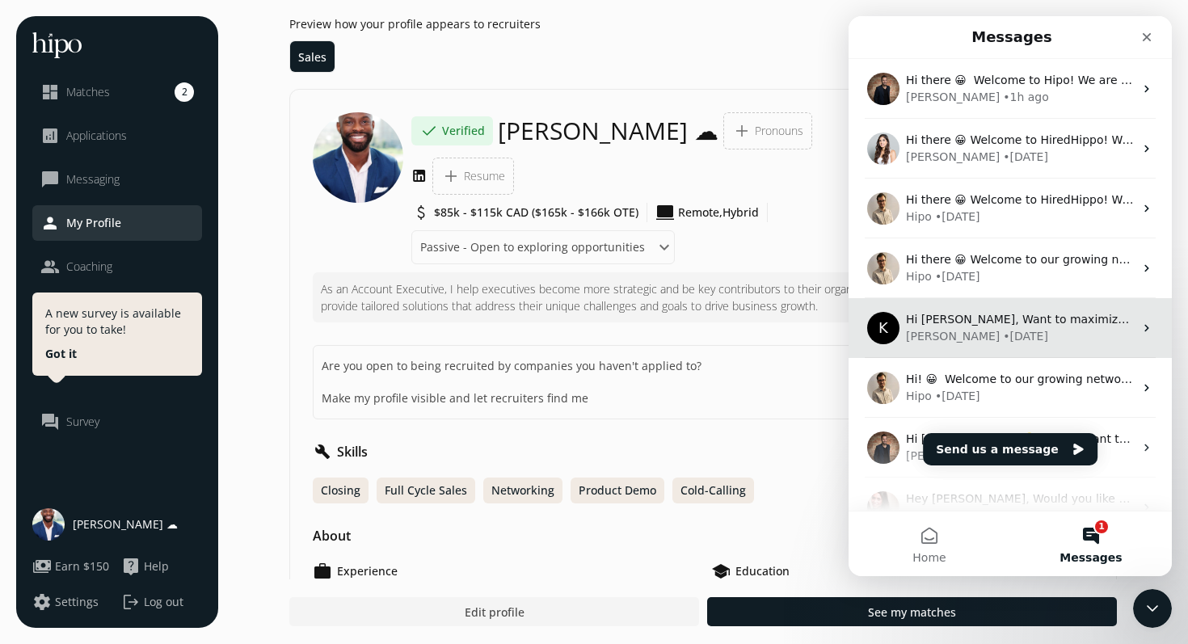
click at [967, 327] on div "Hi [PERSON_NAME], Want to maximize your chances of landing an interview and get…" at bounding box center [1020, 319] width 228 height 17
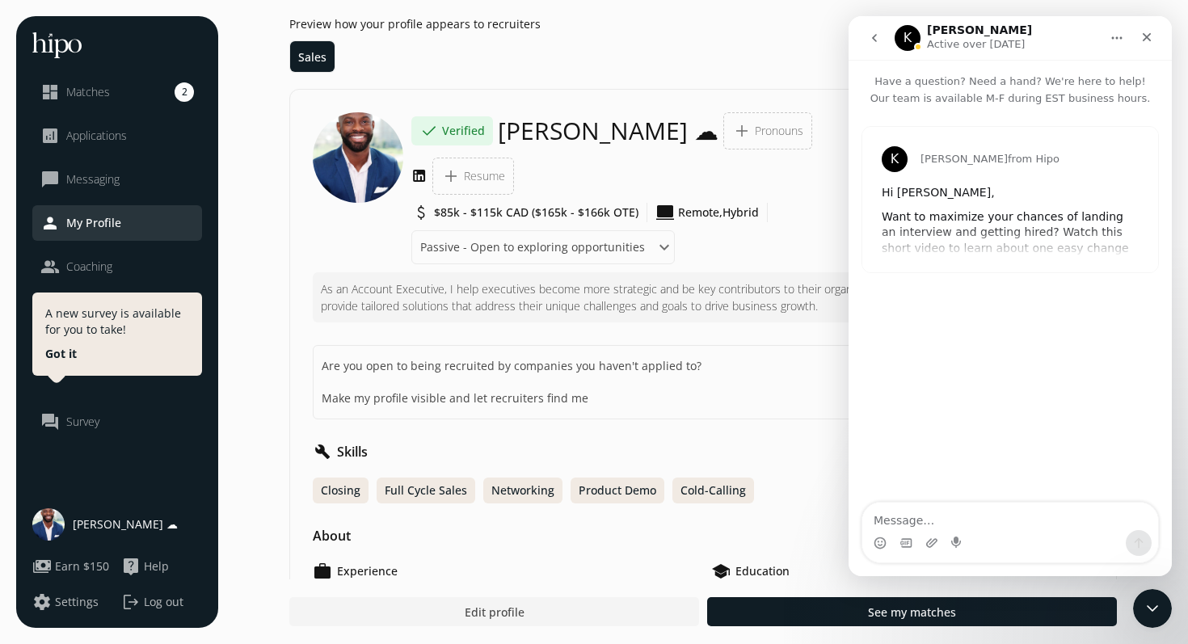
click at [1021, 290] on div "[PERSON_NAME] from Hipo Hi [PERSON_NAME], Want to maximize your chances of land…" at bounding box center [1010, 209] width 297 height 167
click at [1017, 253] on div "[PERSON_NAME] from Hipo Hi [PERSON_NAME], Want to maximize your chances of land…" at bounding box center [1010, 199] width 296 height 145
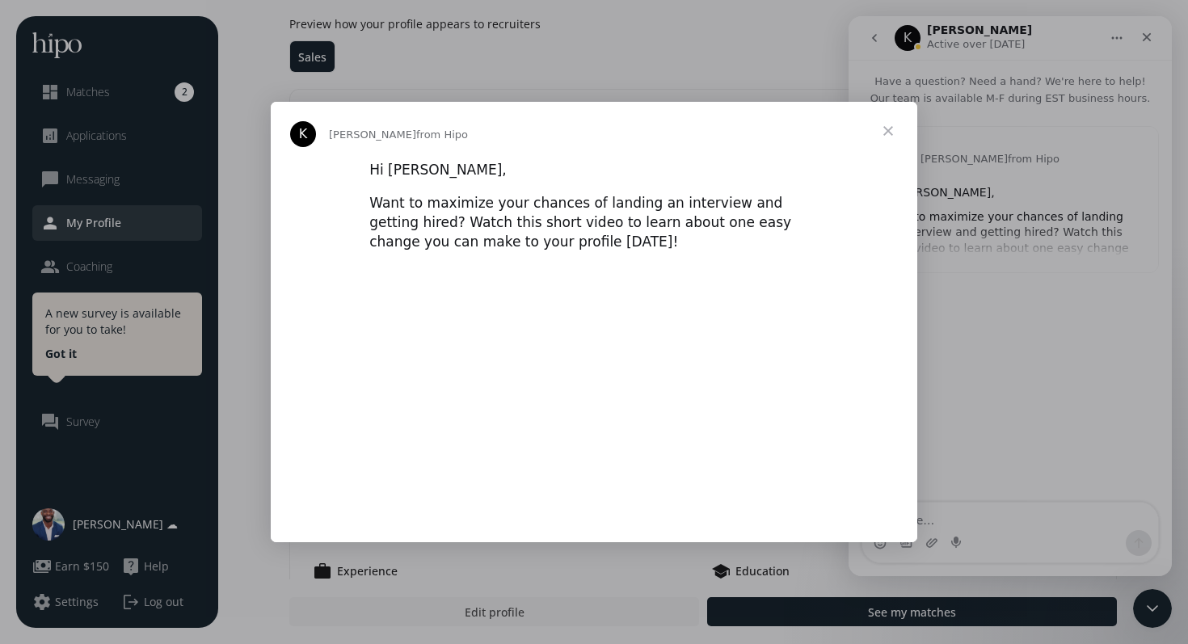
click at [892, 129] on span "Close" at bounding box center [888, 131] width 58 height 58
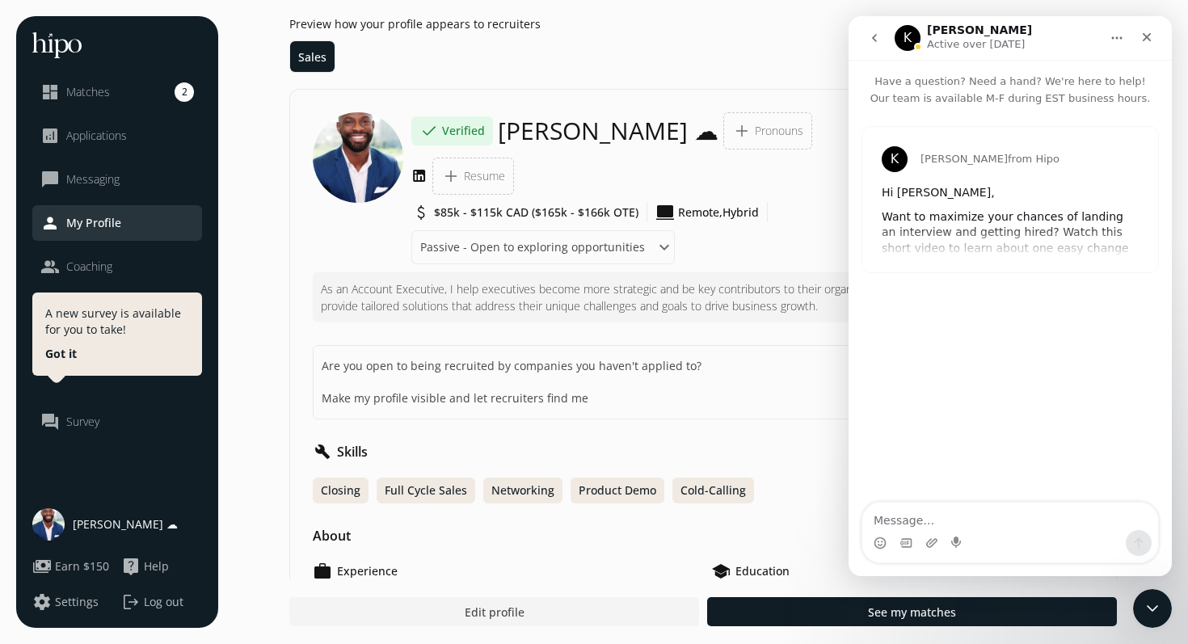
click at [909, 36] on div "K" at bounding box center [908, 38] width 26 height 26
click at [873, 37] on icon "go back" at bounding box center [874, 38] width 5 height 8
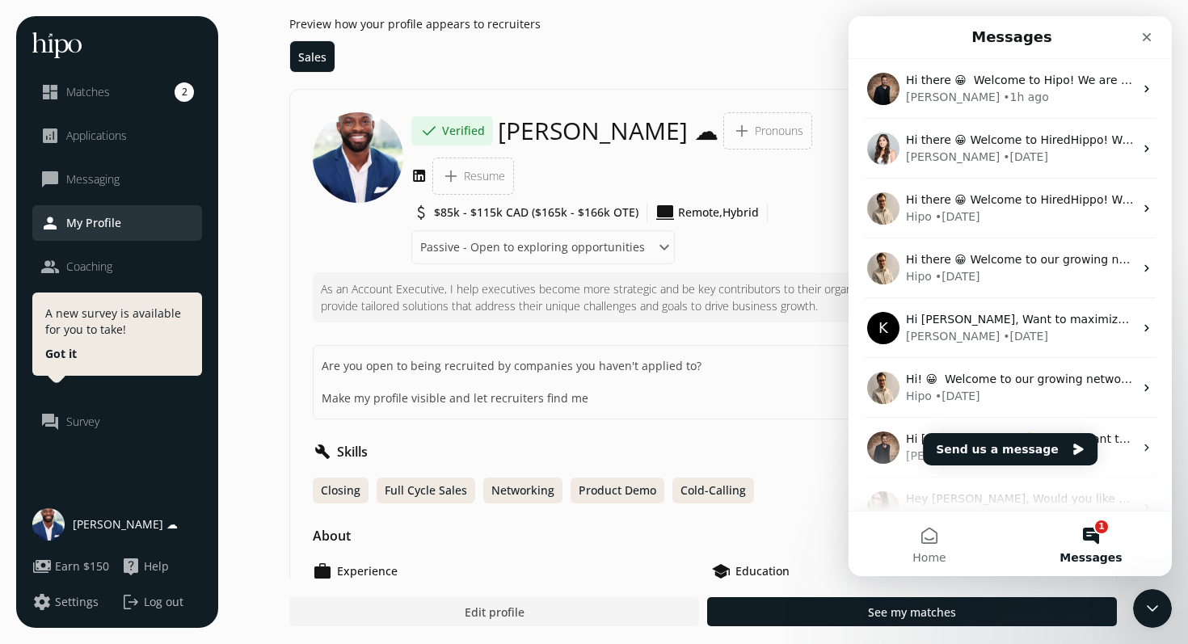
click at [405, 35] on div "Preview how your profile appears to recruiters Sales" at bounding box center [703, 44] width 828 height 57
click at [1146, 39] on icon "Close" at bounding box center [1147, 37] width 13 height 13
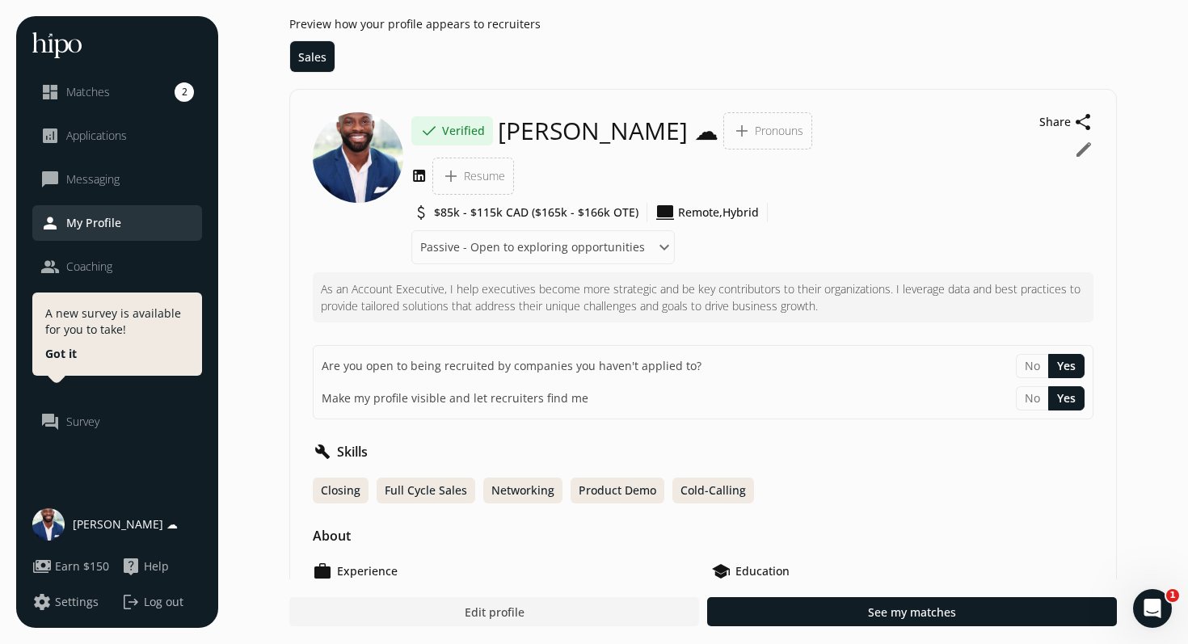
click at [315, 57] on li "Sales" at bounding box center [312, 56] width 44 height 31
